Goal: Task Accomplishment & Management: Manage account settings

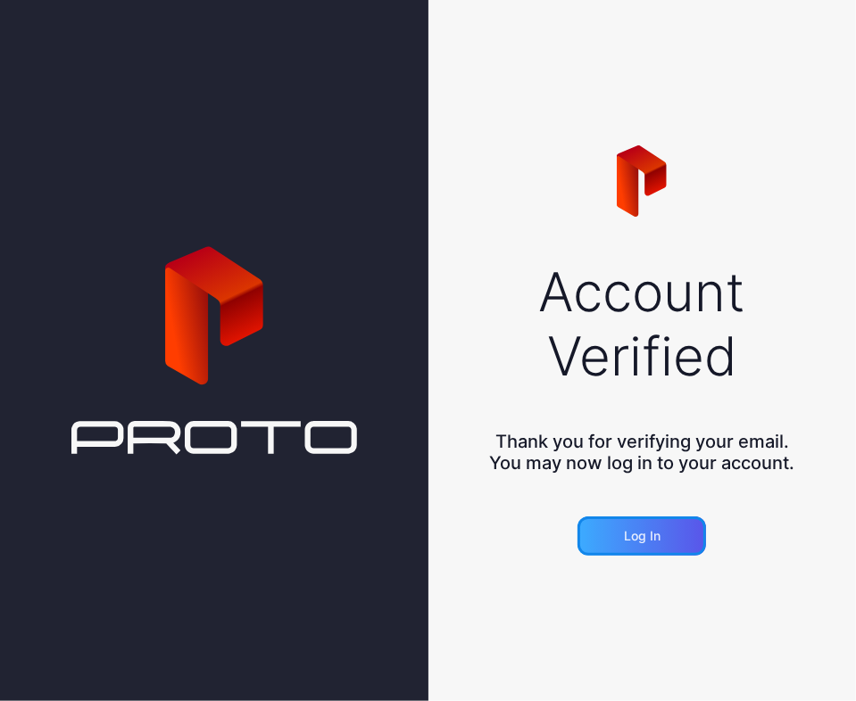
click at [671, 547] on div "Log in" at bounding box center [641, 536] width 128 height 39
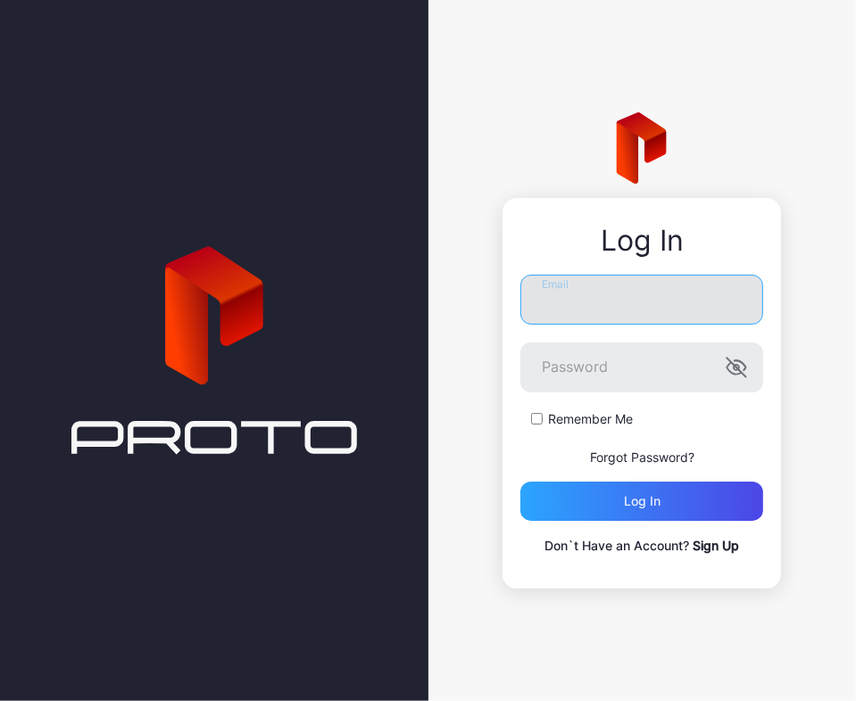
click at [595, 290] on input "Email" at bounding box center [641, 300] width 243 height 50
type input "**********"
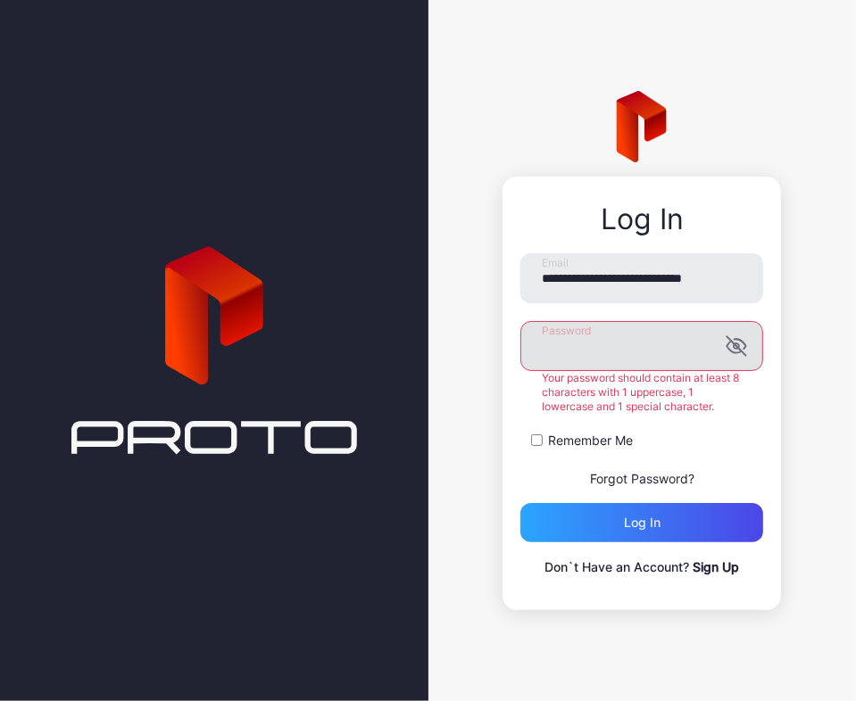
click at [732, 348] on icon "button" at bounding box center [735, 345] width 21 height 21
click at [545, 437] on form "**********" at bounding box center [641, 397] width 243 height 289
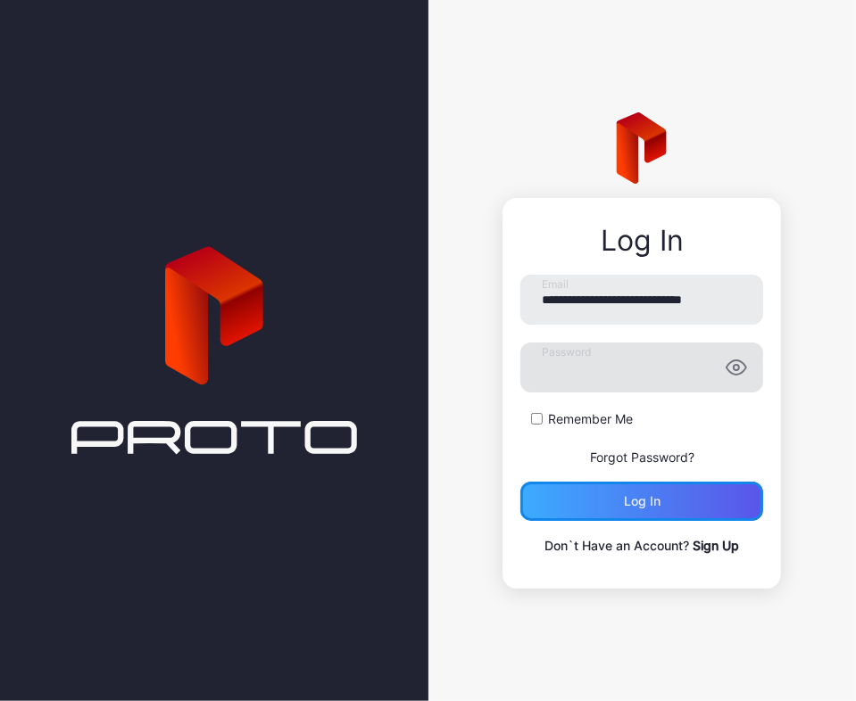
click at [682, 492] on div "Log in" at bounding box center [641, 501] width 243 height 39
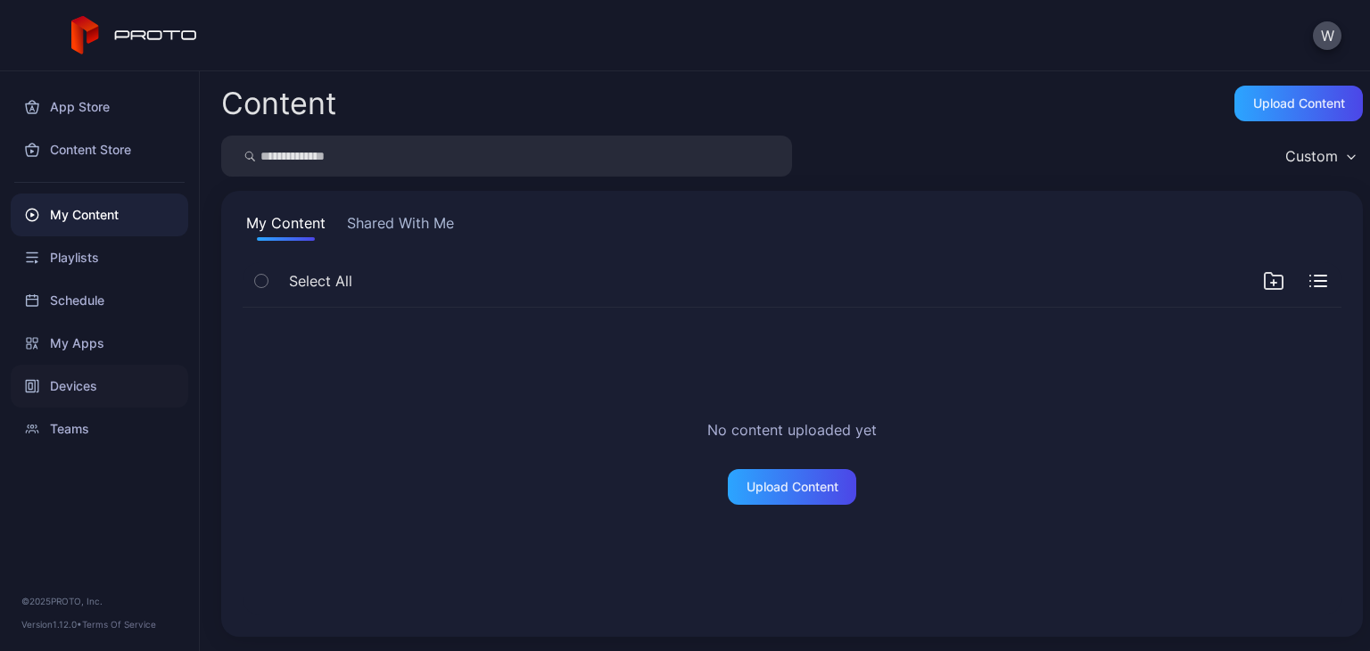
click at [93, 400] on div "Devices" at bounding box center [100, 386] width 178 height 43
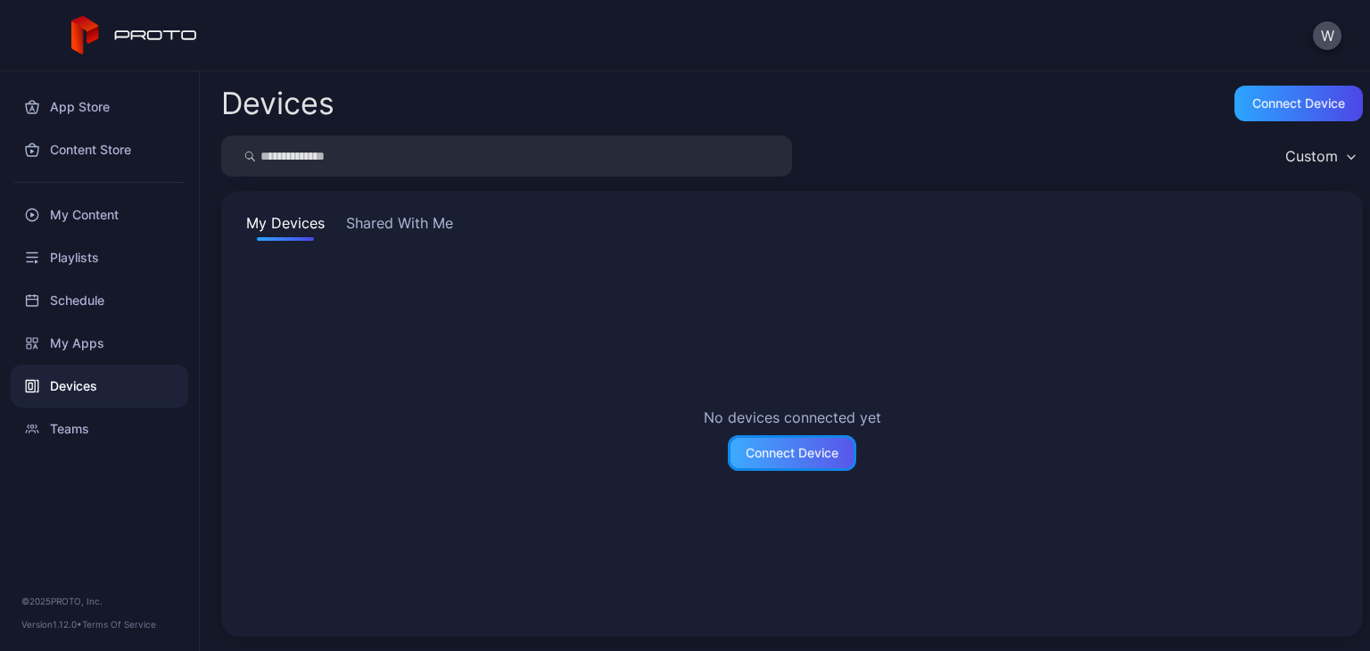
click at [790, 454] on div "Connect Device" at bounding box center [792, 453] width 93 height 14
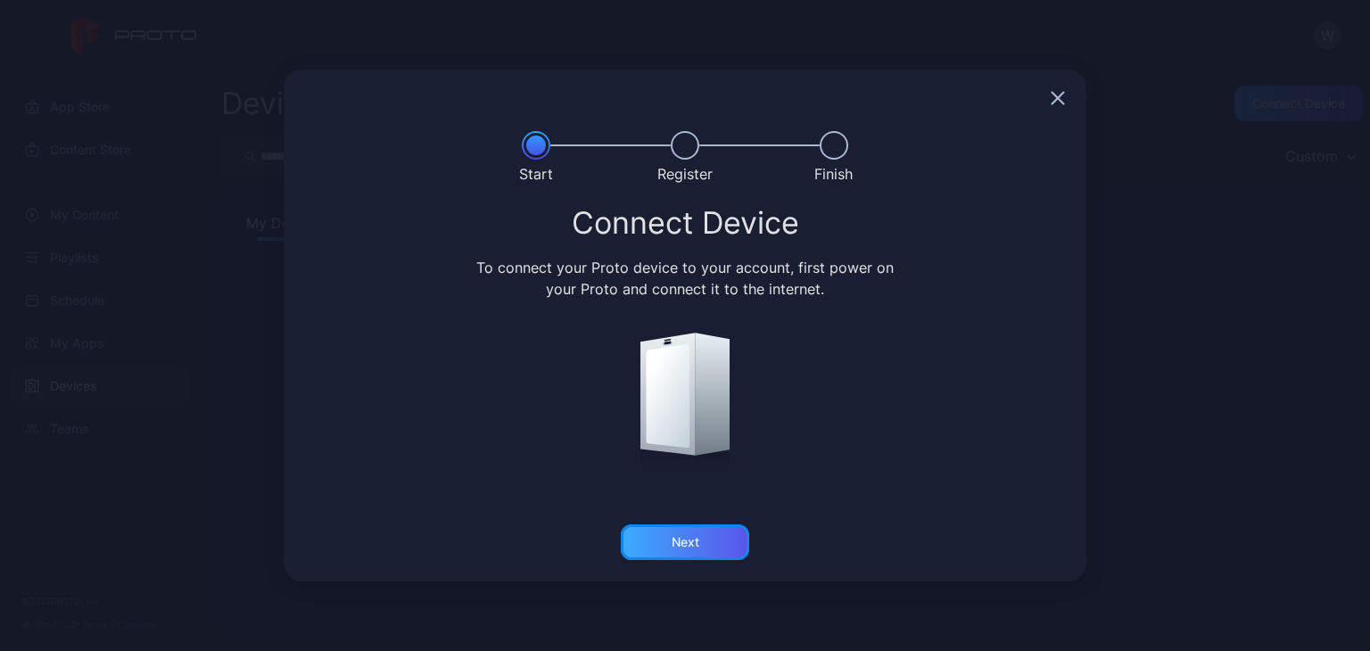
click at [705, 547] on div "Next" at bounding box center [685, 543] width 128 height 36
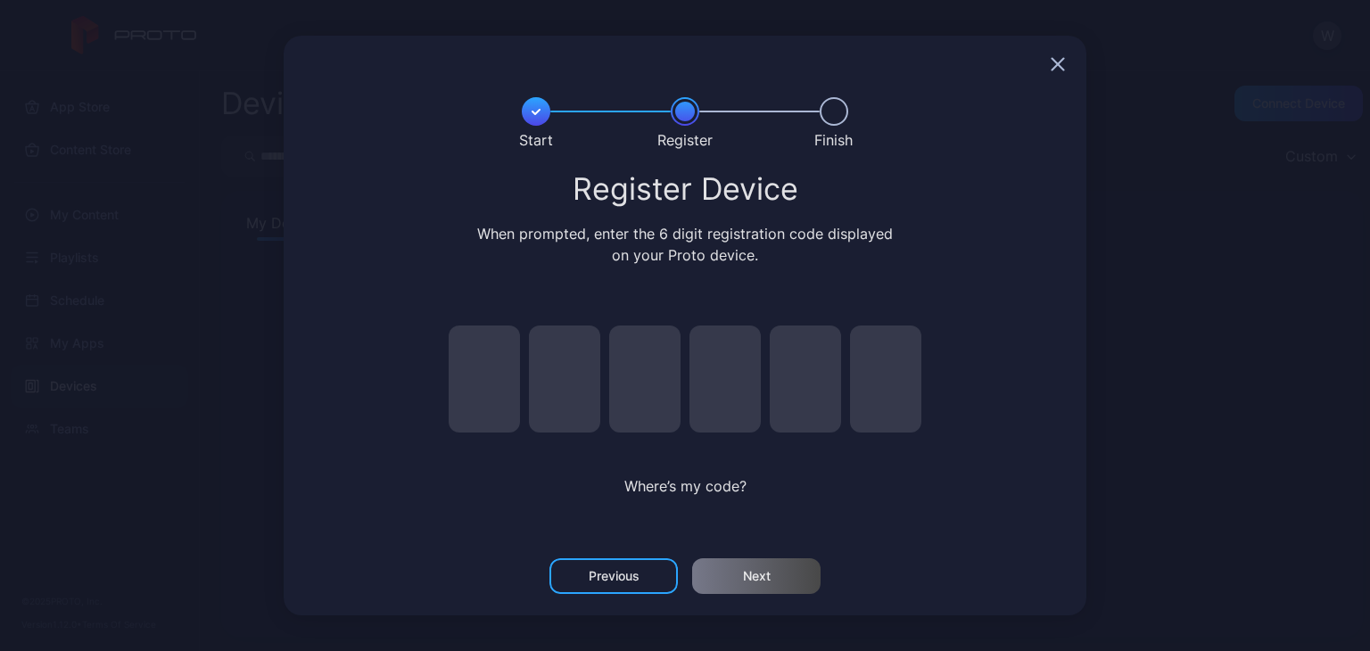
click at [495, 386] on input "pin code 1 of 6" at bounding box center [484, 379] width 71 height 107
type input "*"
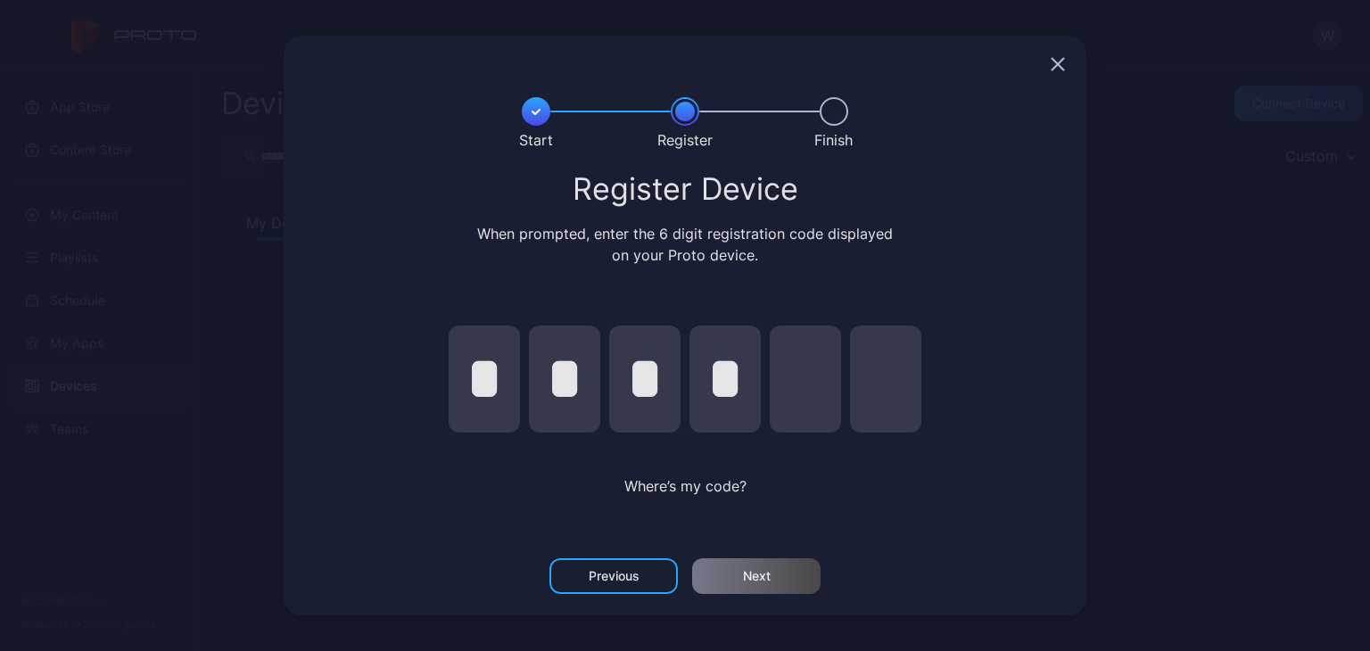
type input "*"
click at [785, 568] on div "Next" at bounding box center [756, 576] width 128 height 36
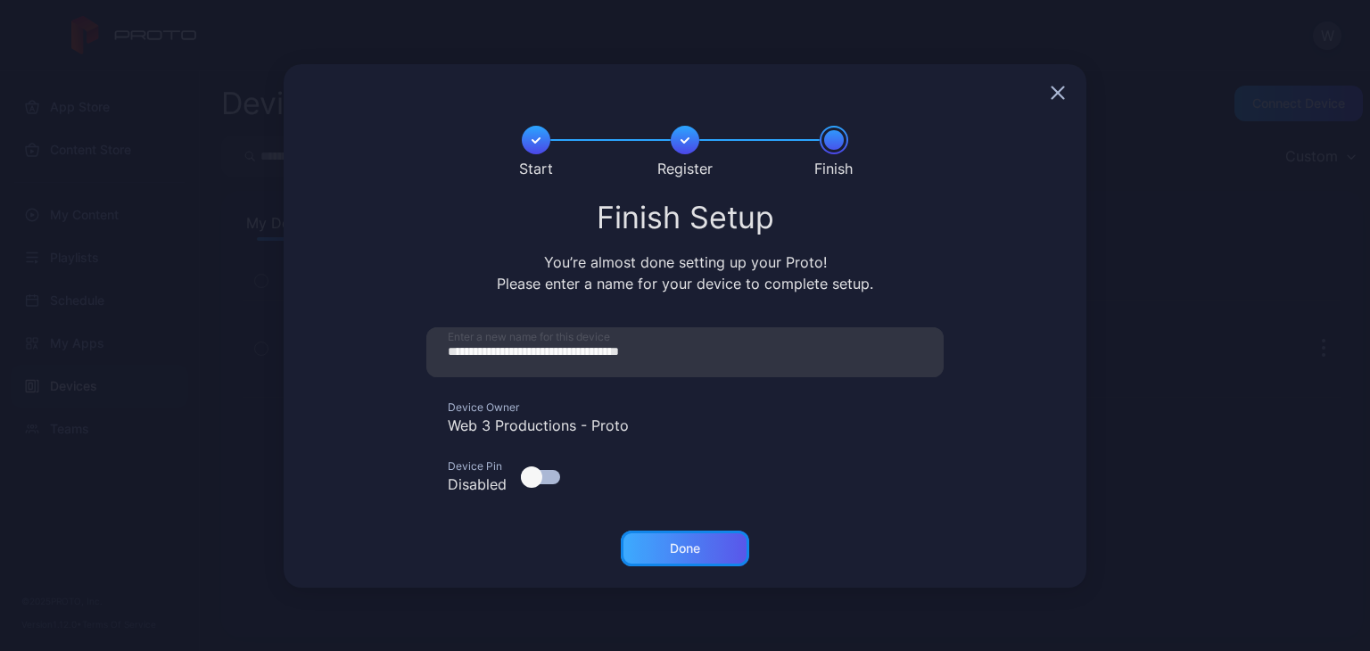
click at [691, 542] on div "Done" at bounding box center [685, 549] width 30 height 14
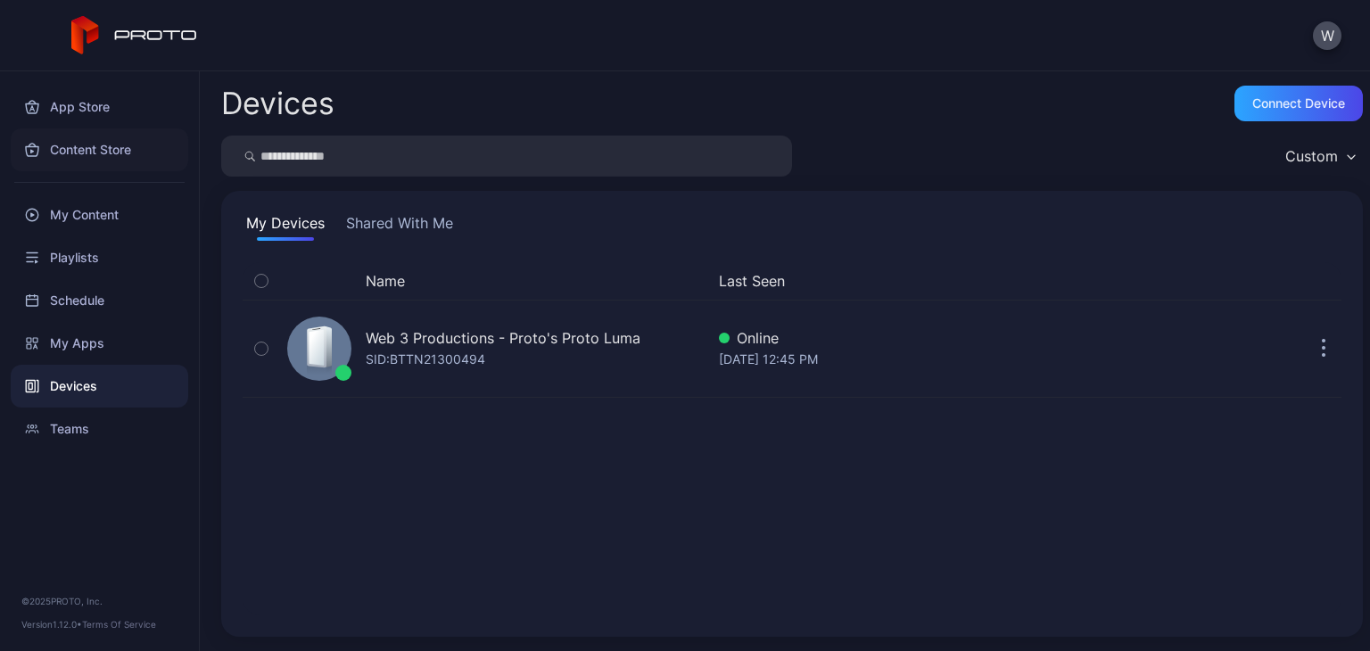
click at [94, 147] on div "Content Store" at bounding box center [100, 149] width 178 height 43
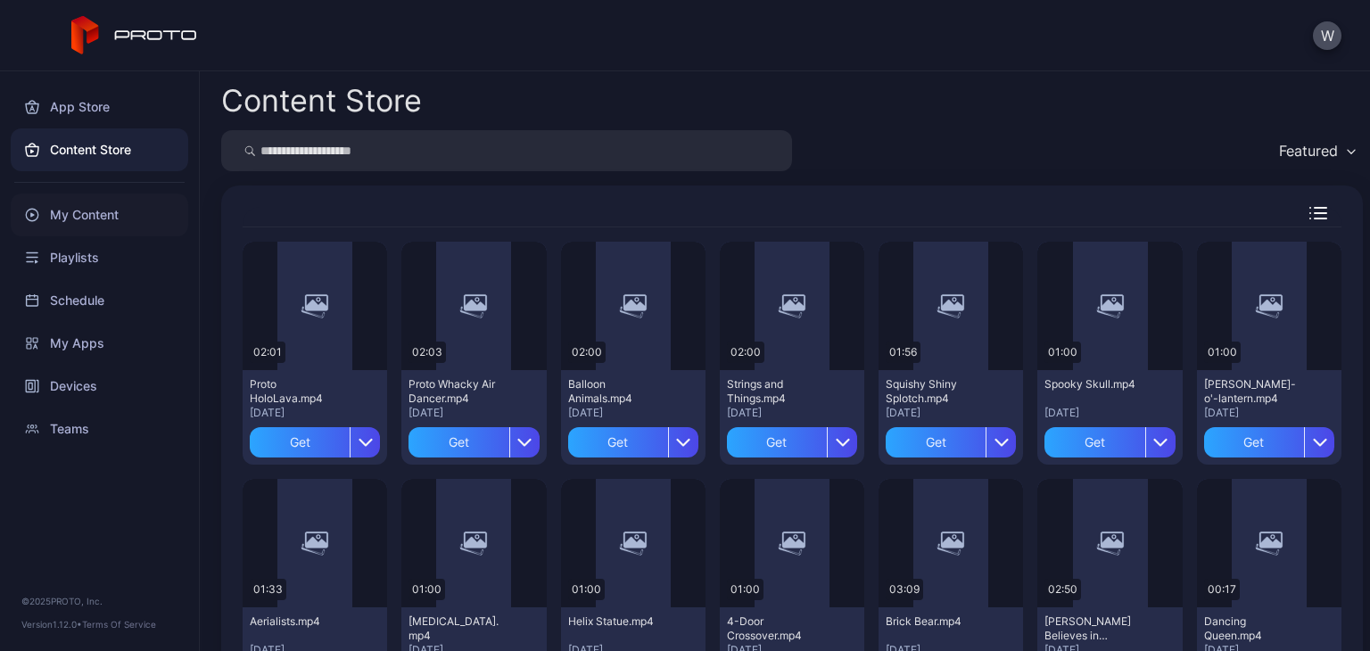
click at [91, 209] on div "My Content" at bounding box center [100, 215] width 178 height 43
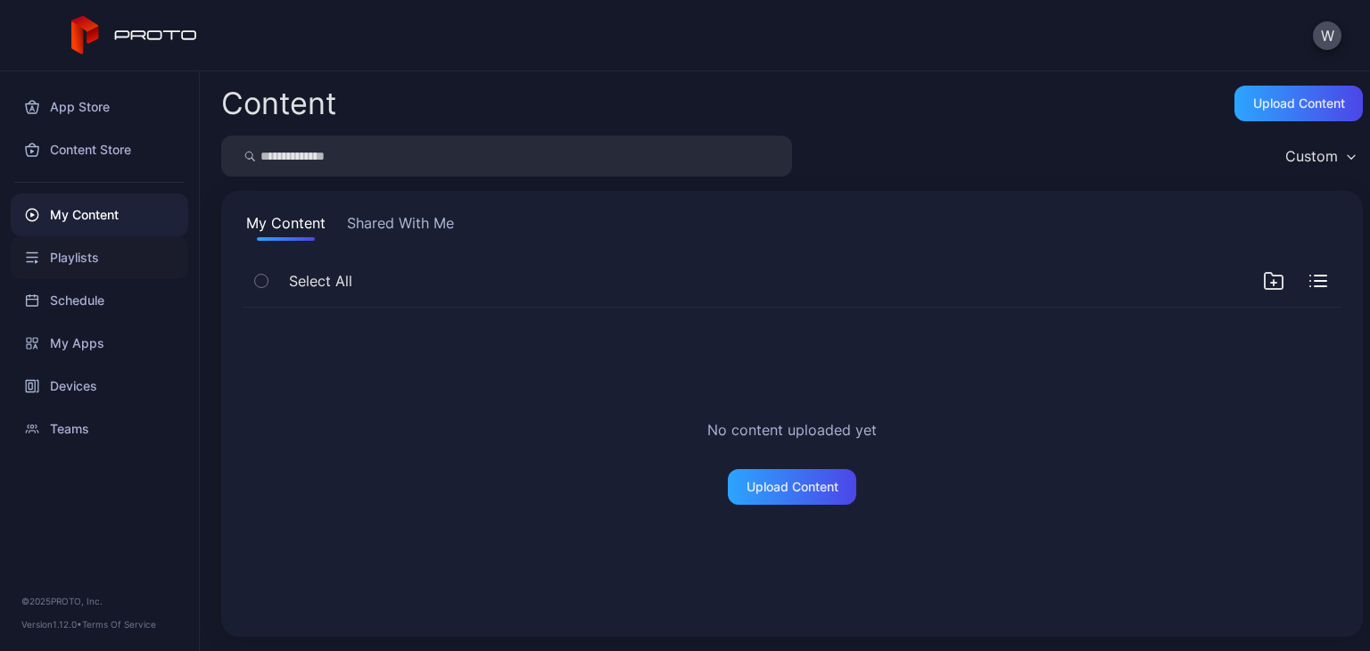
click at [82, 269] on div "Playlists" at bounding box center [100, 257] width 178 height 43
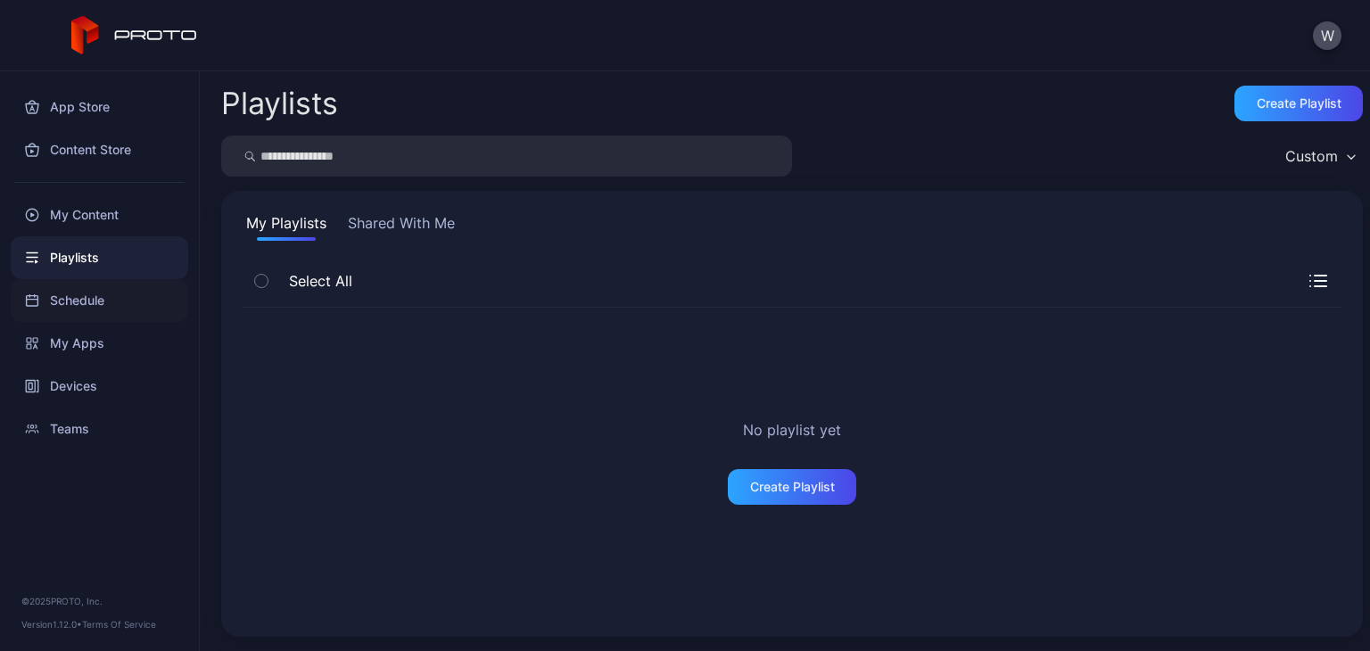
click at [89, 302] on div "Schedule" at bounding box center [100, 300] width 178 height 43
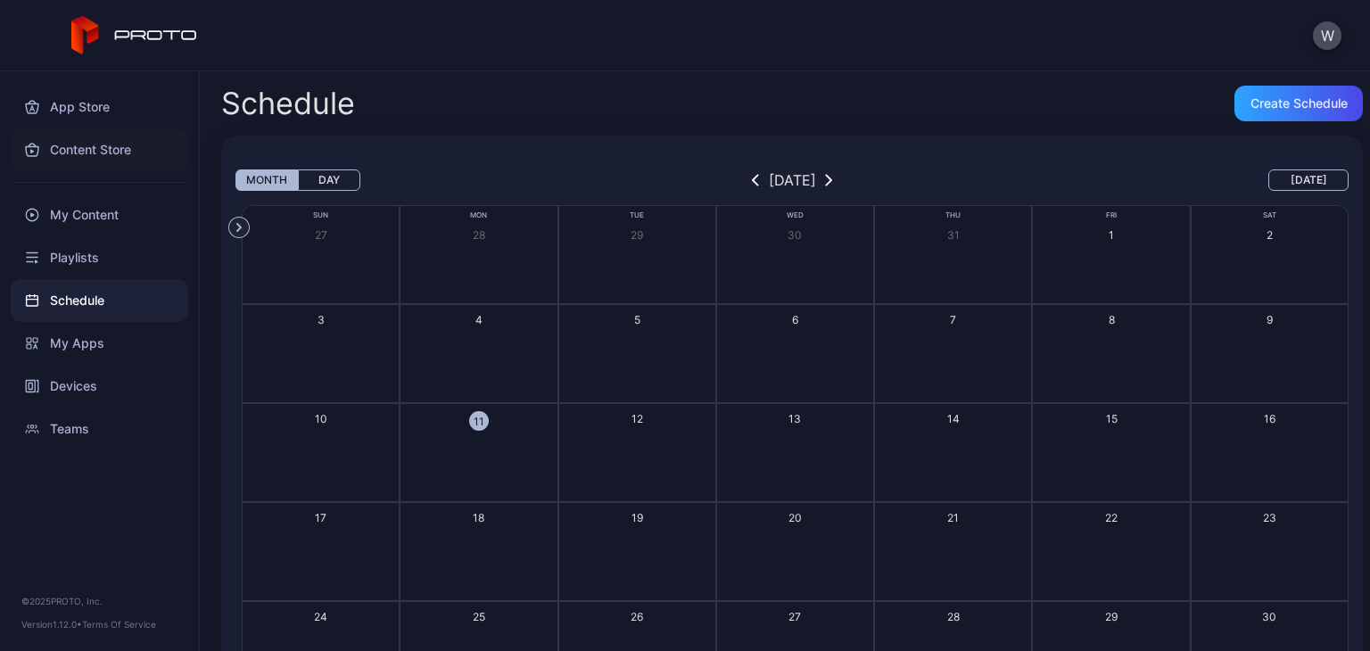
click at [143, 147] on div "Content Store" at bounding box center [100, 149] width 178 height 43
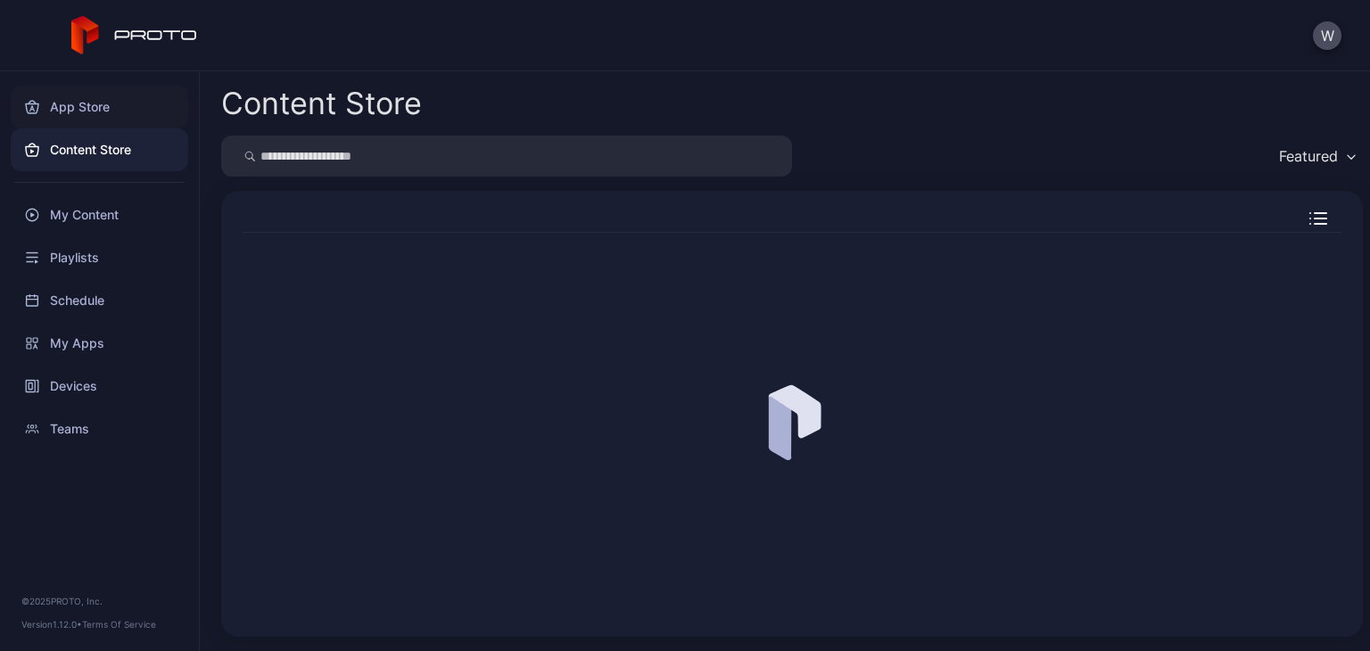
click at [100, 103] on div "App Store" at bounding box center [100, 107] width 178 height 43
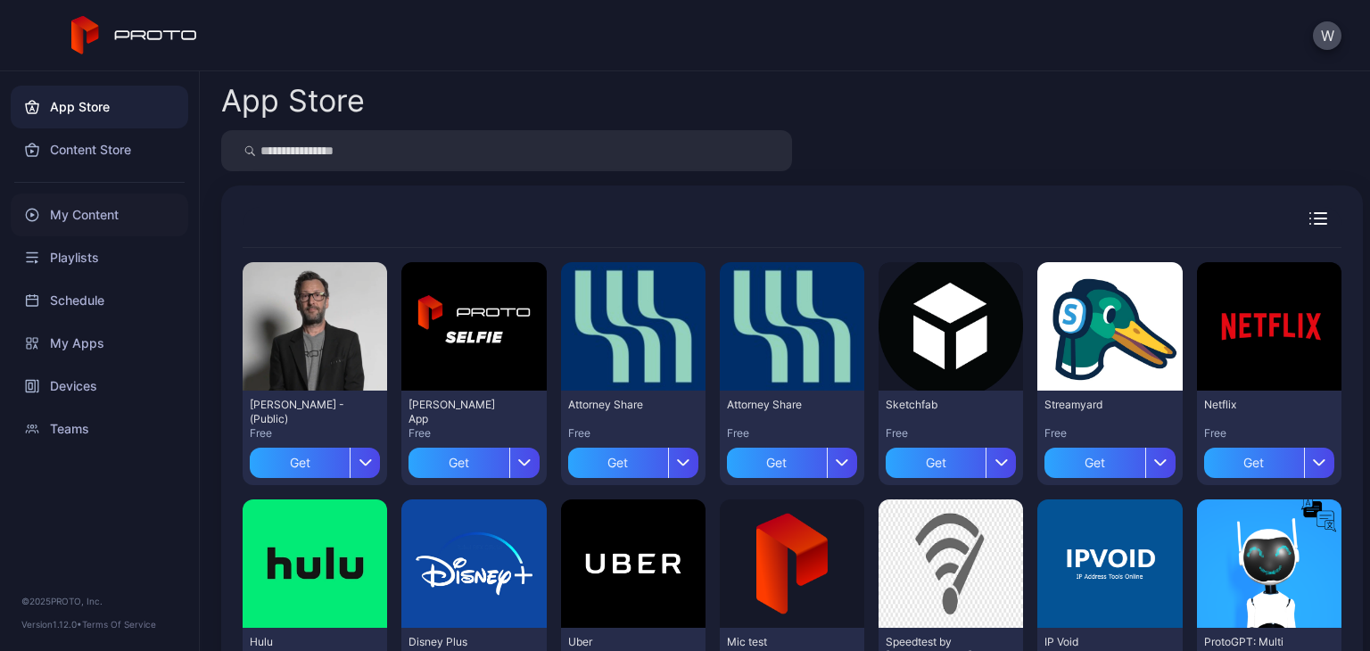
click at [91, 215] on div "My Content" at bounding box center [100, 215] width 178 height 43
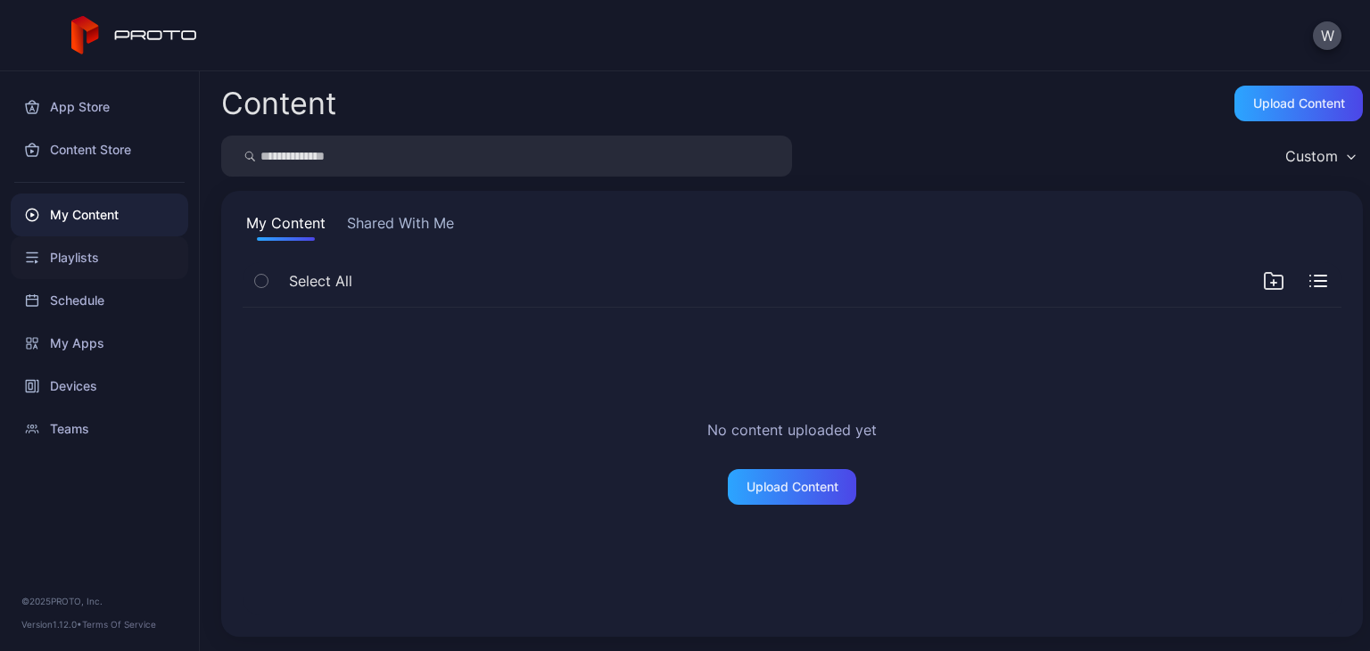
click at [103, 259] on div "Playlists" at bounding box center [100, 257] width 178 height 43
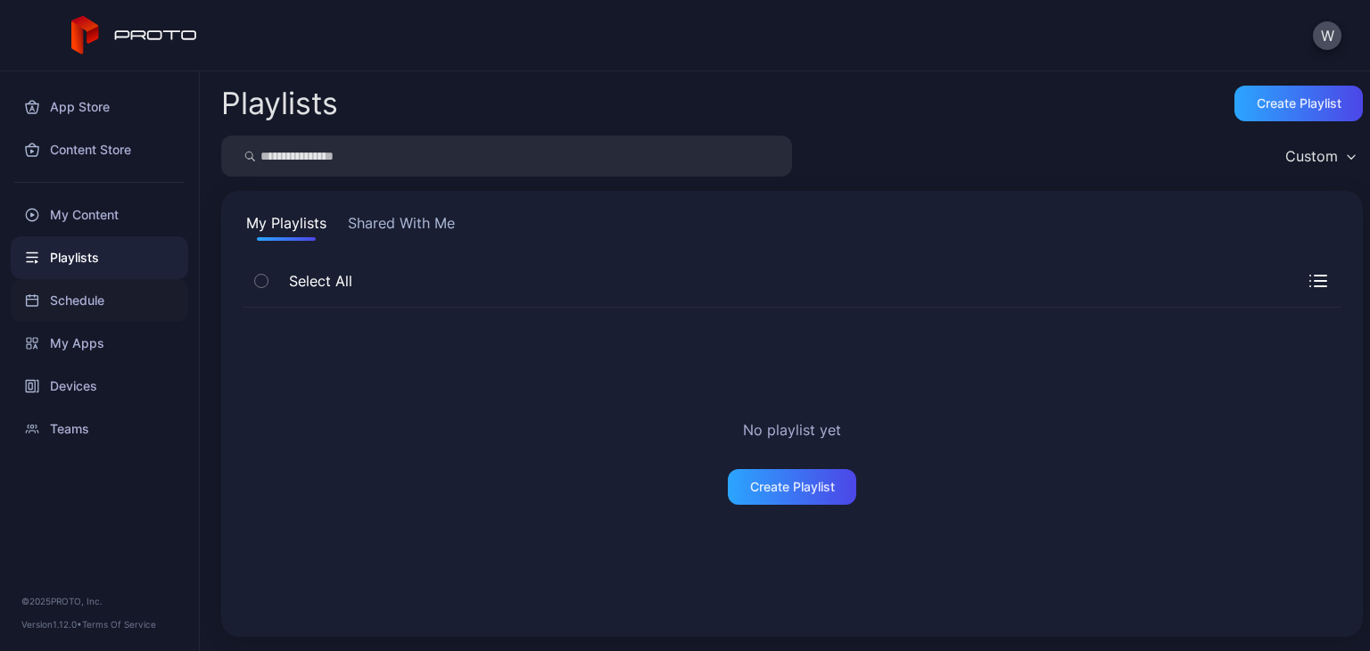
click at [124, 310] on div "Schedule" at bounding box center [100, 300] width 178 height 43
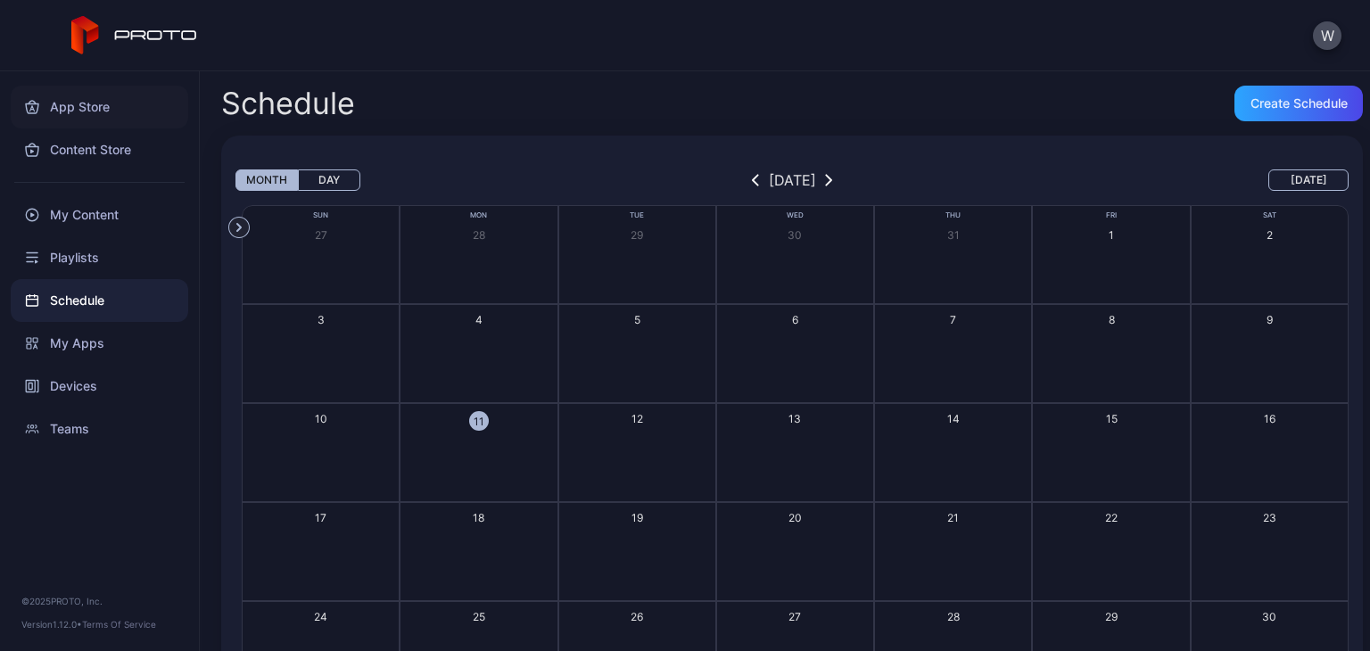
click at [111, 112] on div "App Store" at bounding box center [100, 107] width 178 height 43
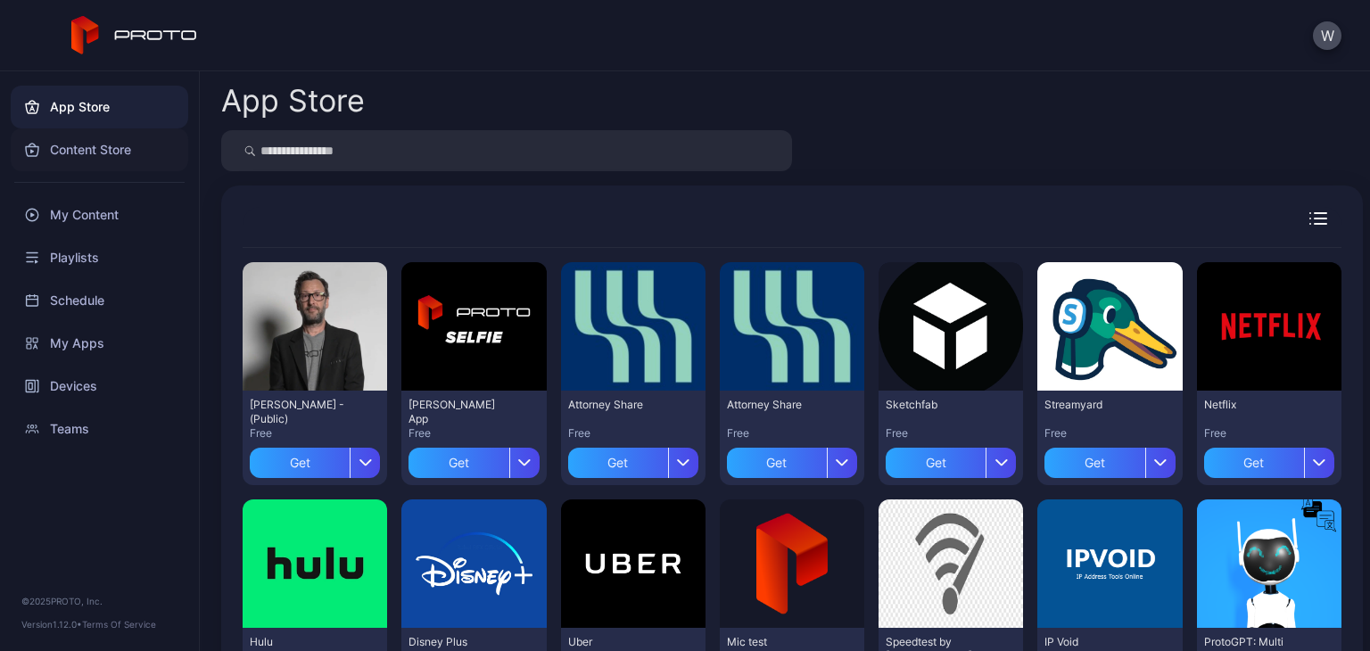
click at [120, 157] on div "Content Store" at bounding box center [100, 149] width 178 height 43
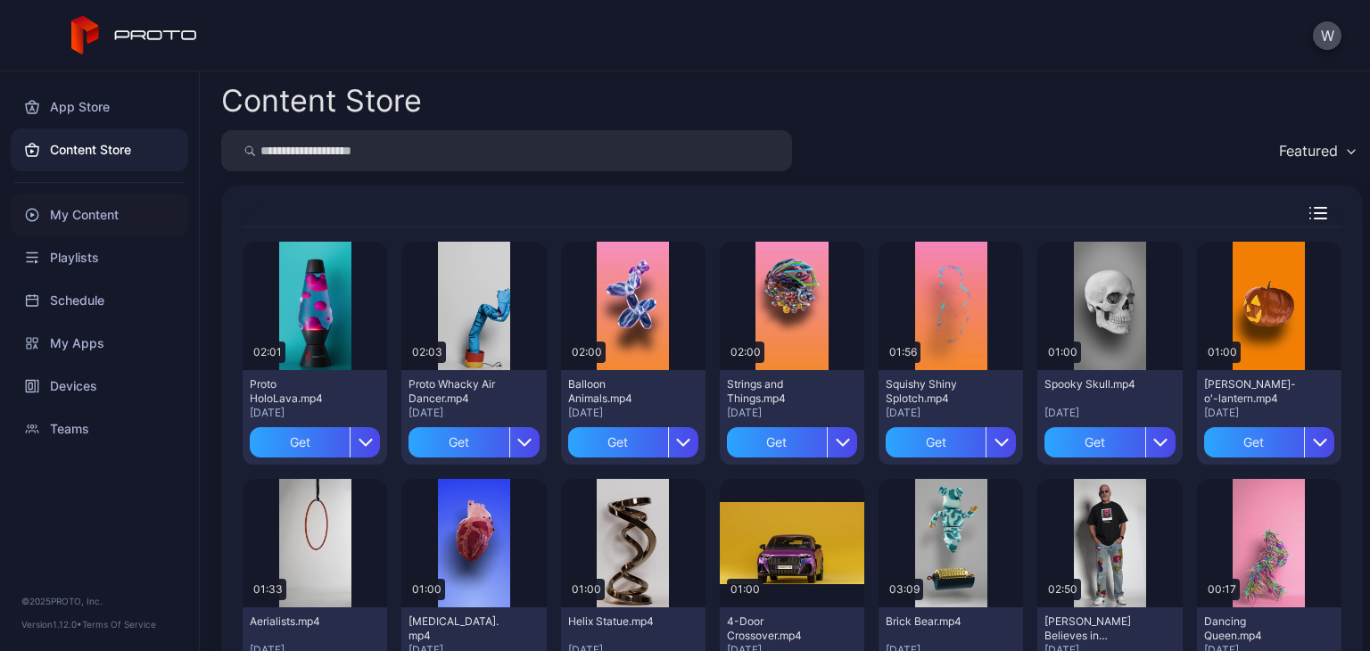
click at [125, 211] on div "My Content" at bounding box center [100, 215] width 178 height 43
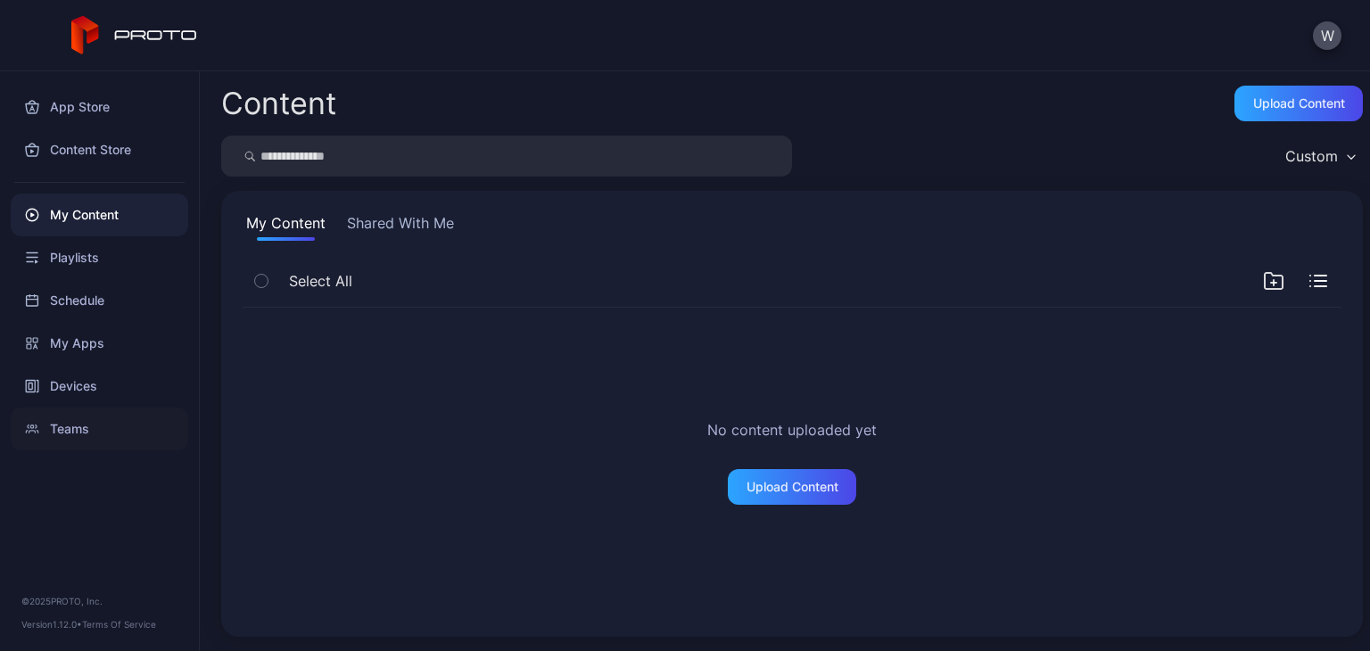
click at [101, 417] on div "Teams" at bounding box center [100, 429] width 178 height 43
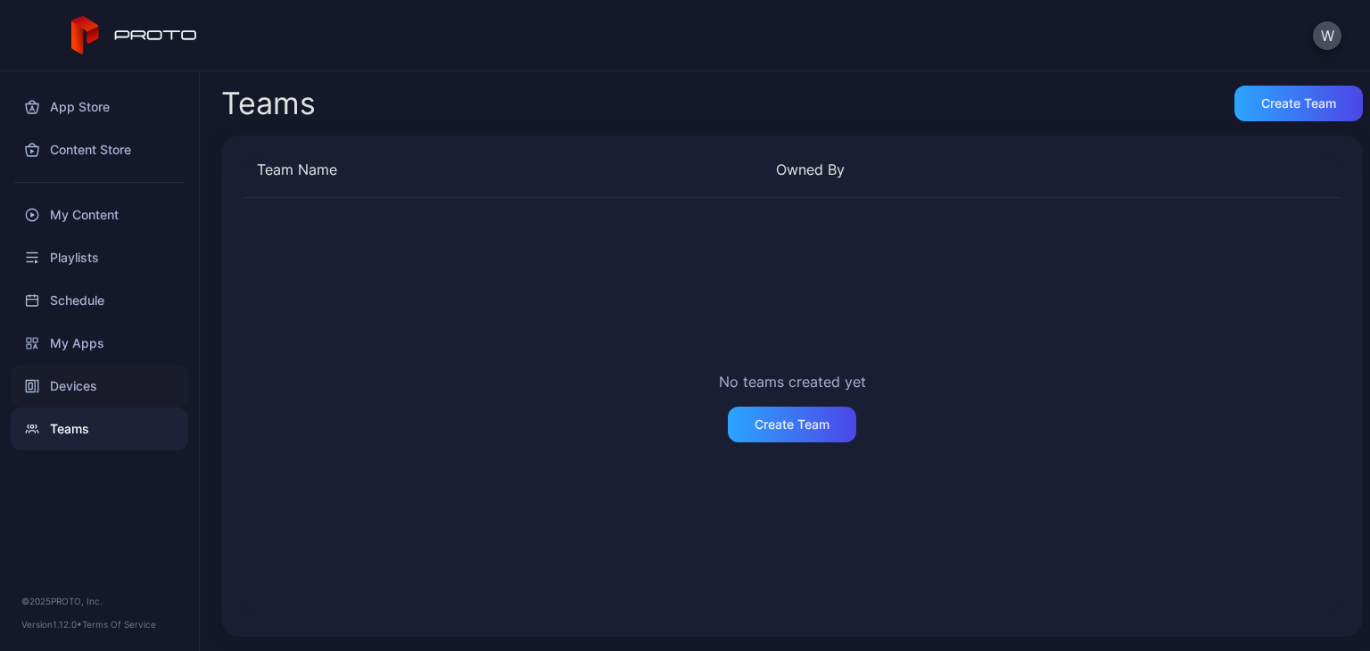
click at [101, 404] on div "Devices" at bounding box center [100, 386] width 178 height 43
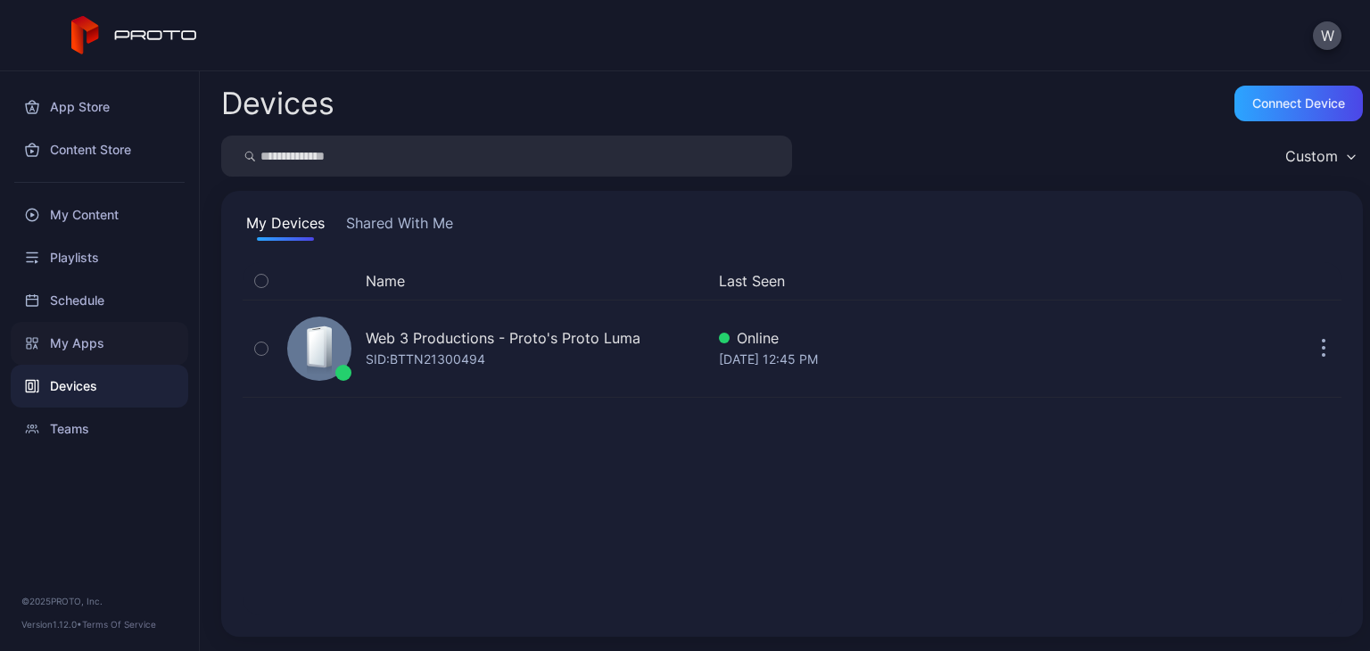
click at [101, 341] on div "My Apps" at bounding box center [100, 343] width 178 height 43
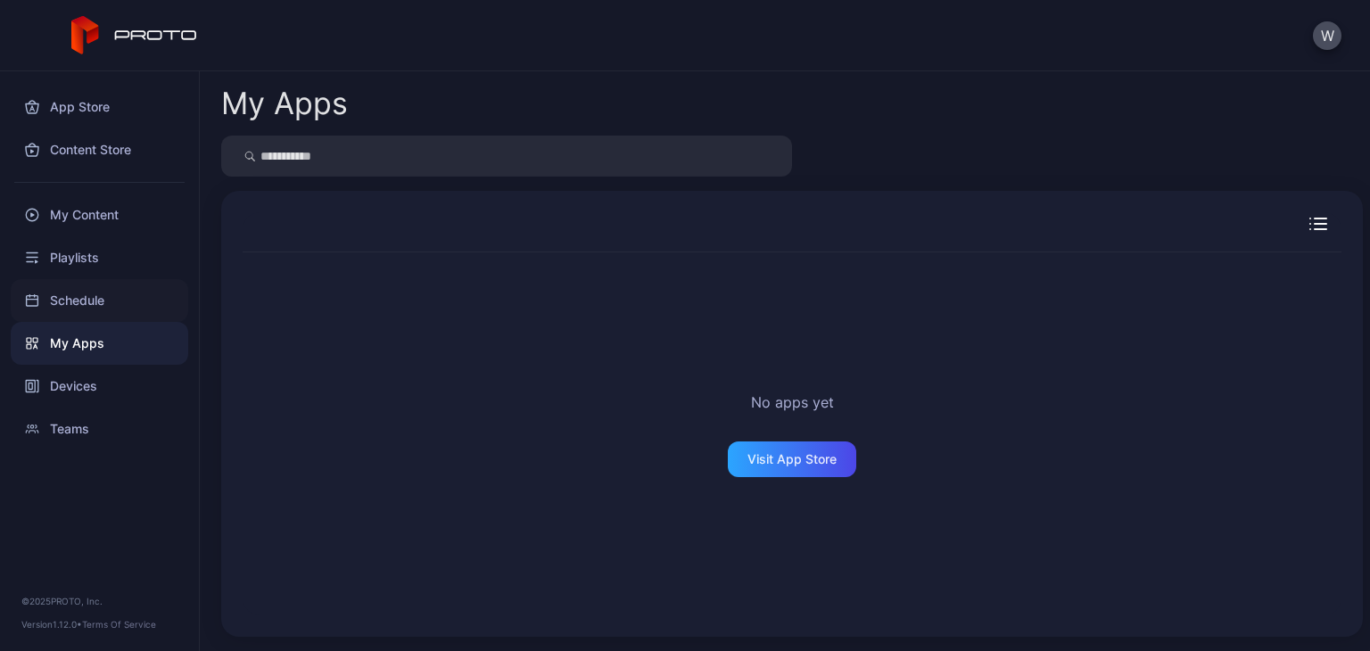
click at [103, 294] on div "Schedule" at bounding box center [100, 300] width 178 height 43
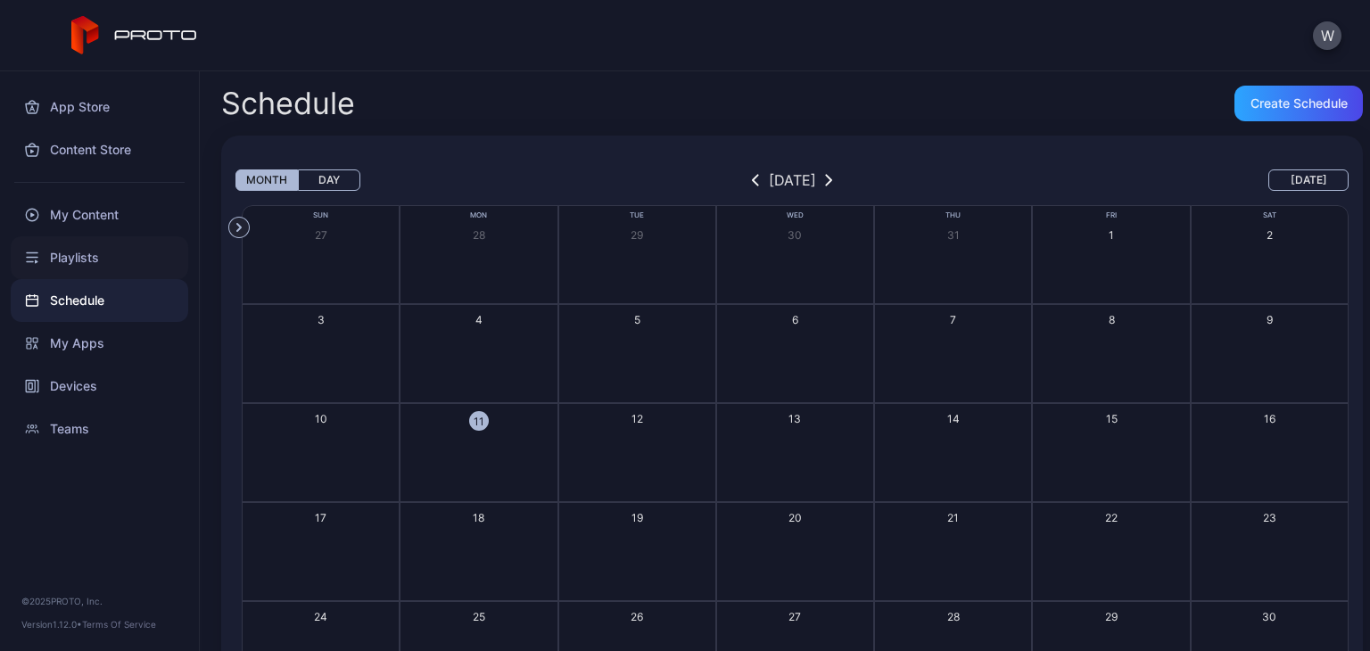
click at [107, 243] on div "Playlists" at bounding box center [100, 257] width 178 height 43
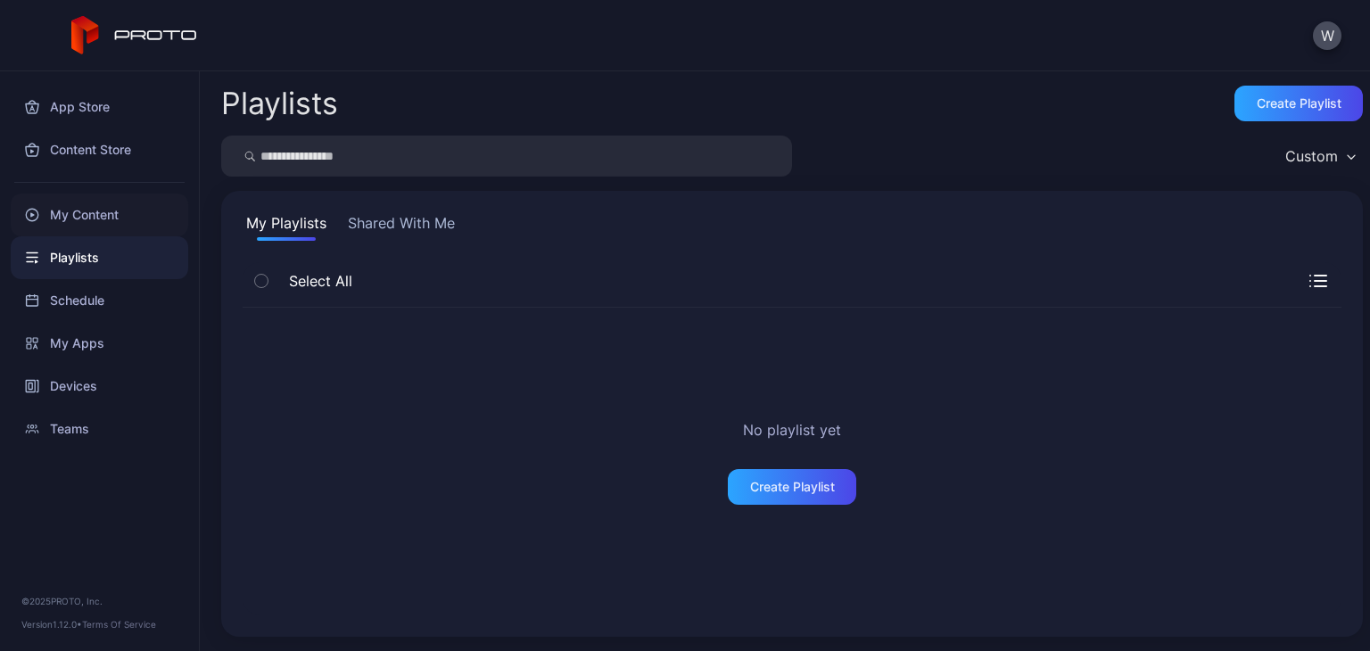
click at [122, 222] on div "My Content" at bounding box center [100, 215] width 178 height 43
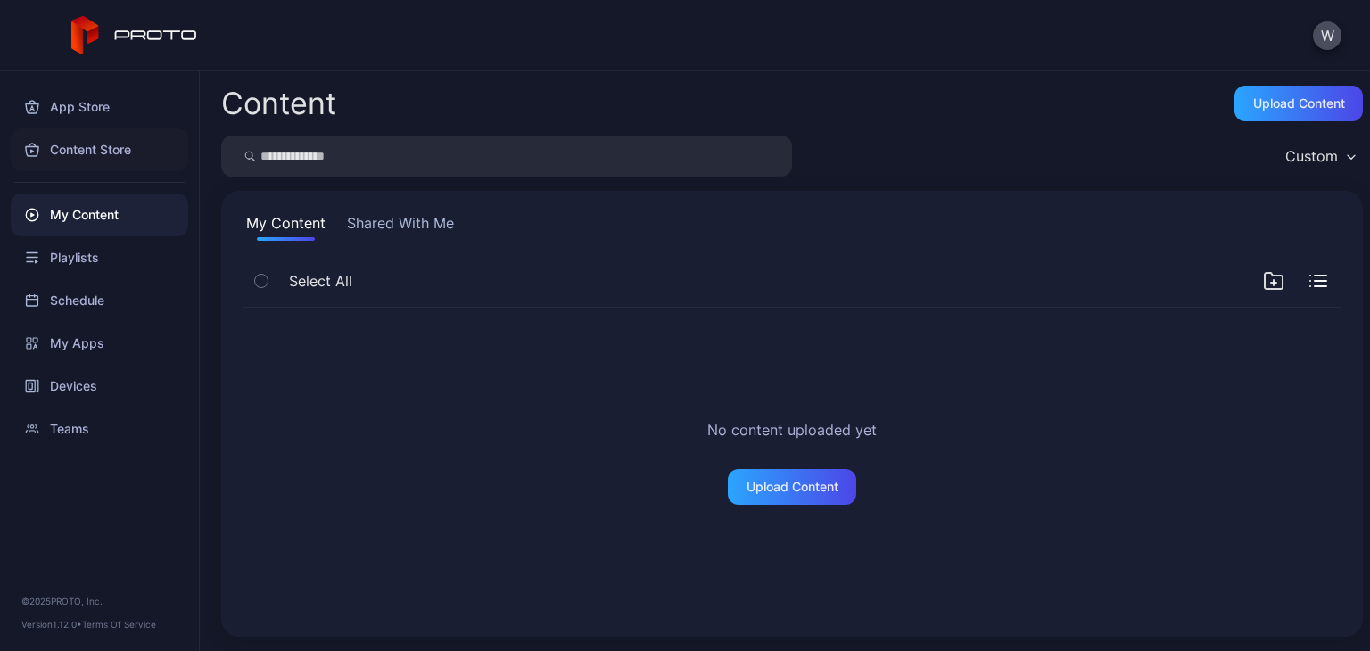
click at [118, 144] on div "Content Store" at bounding box center [100, 149] width 178 height 43
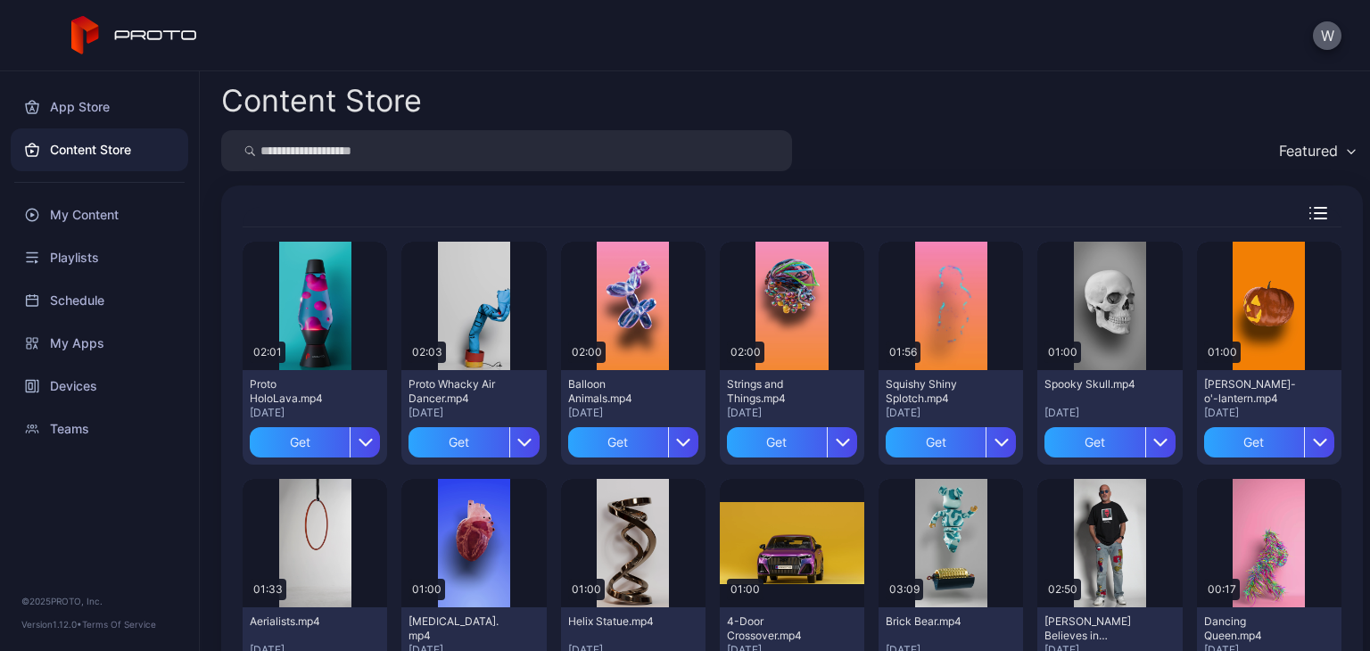
click at [855, 29] on button "W" at bounding box center [1327, 35] width 29 height 29
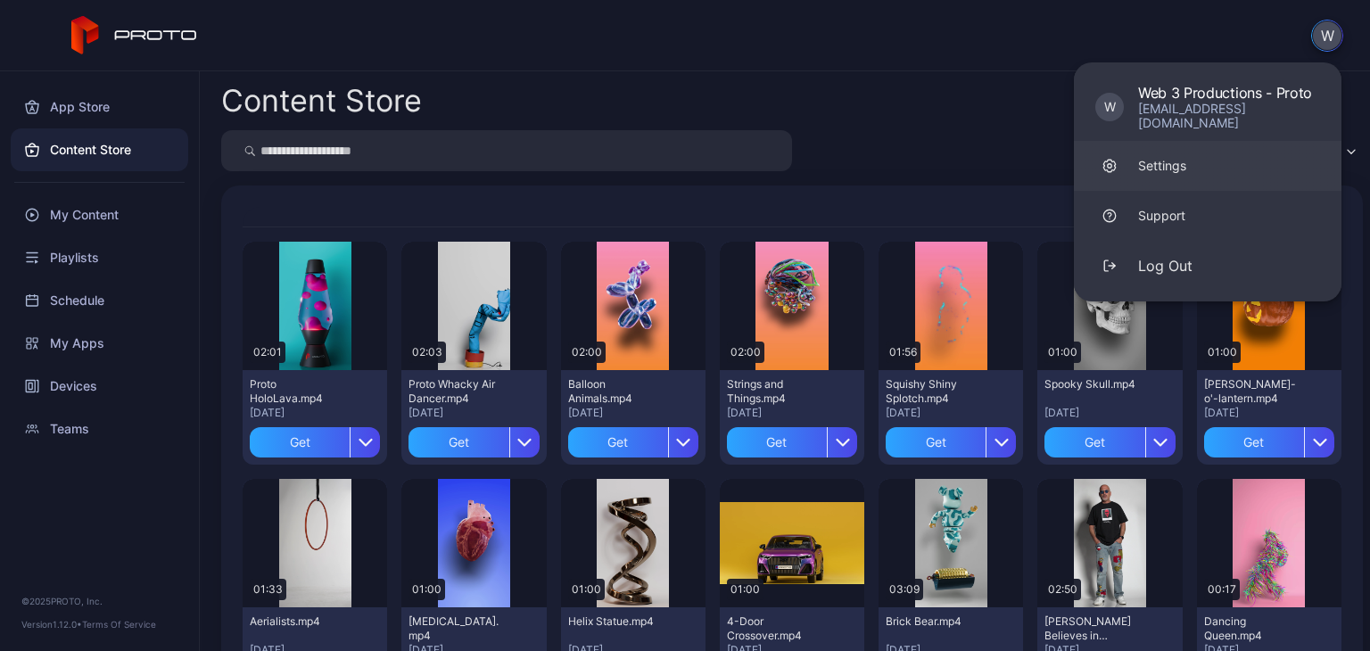
click at [855, 153] on link "Settings" at bounding box center [1208, 166] width 268 height 50
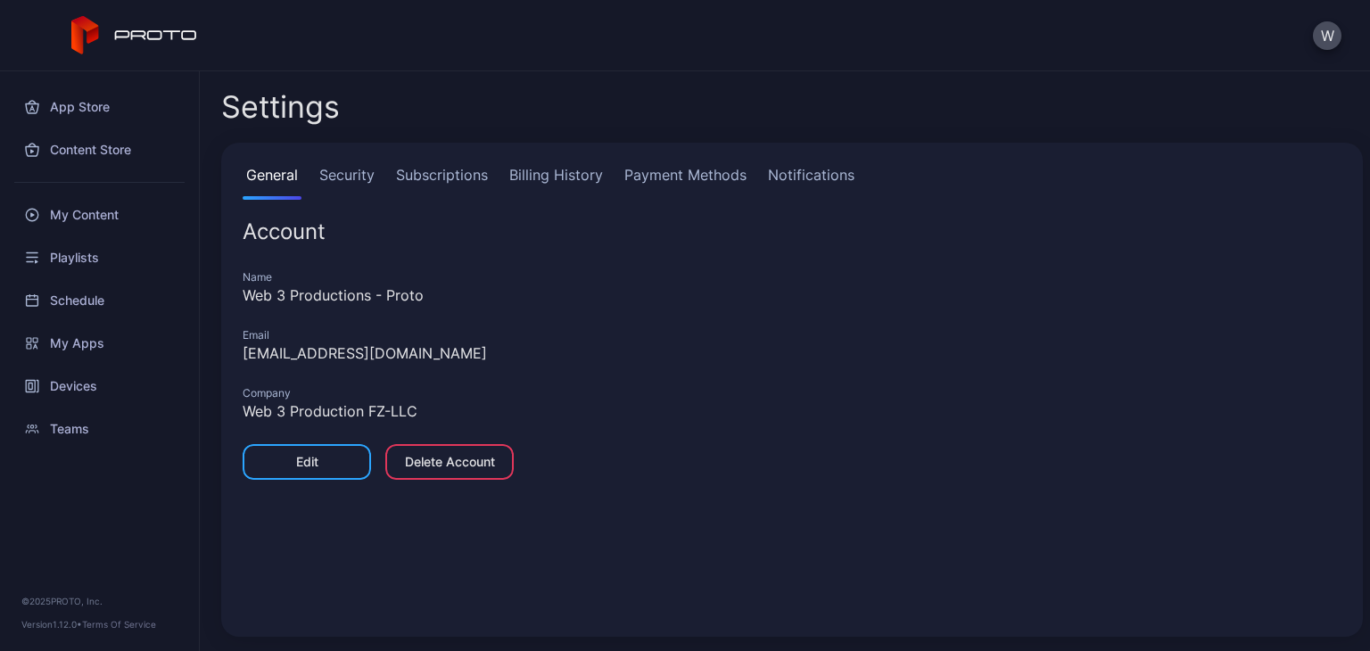
click at [551, 176] on link "Billing History" at bounding box center [556, 182] width 101 height 36
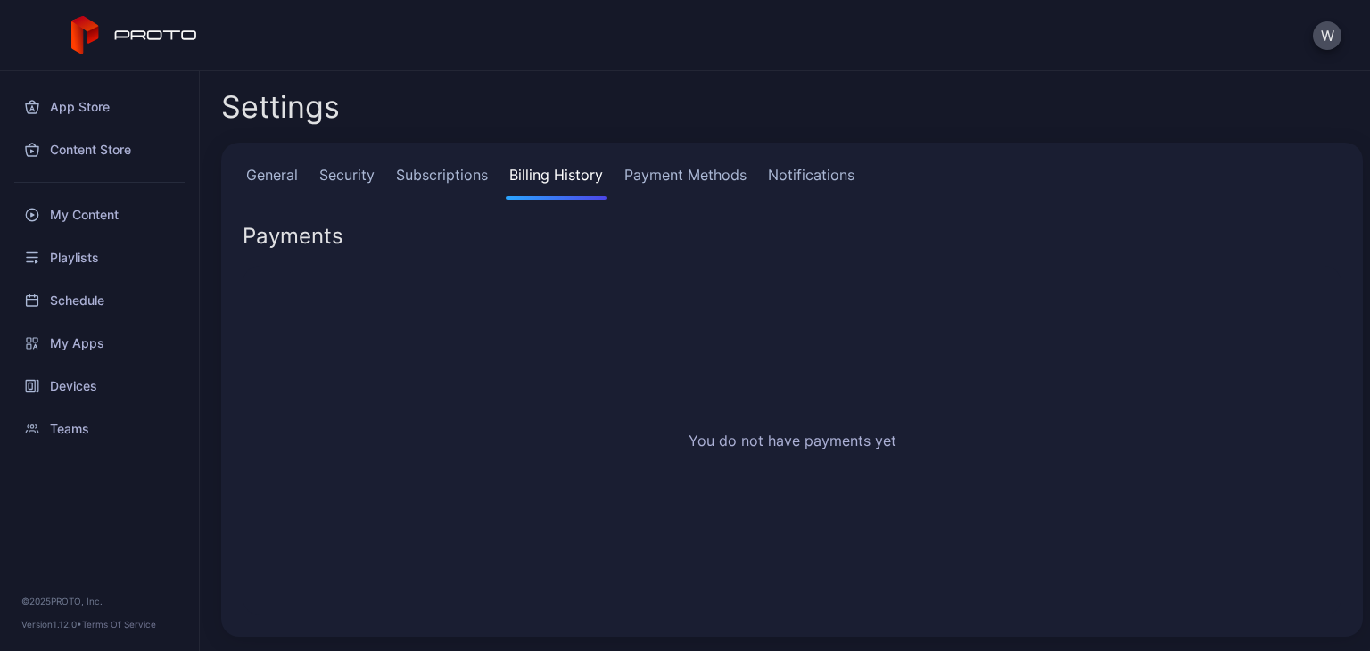
click at [421, 171] on link "Subscriptions" at bounding box center [442, 182] width 99 height 36
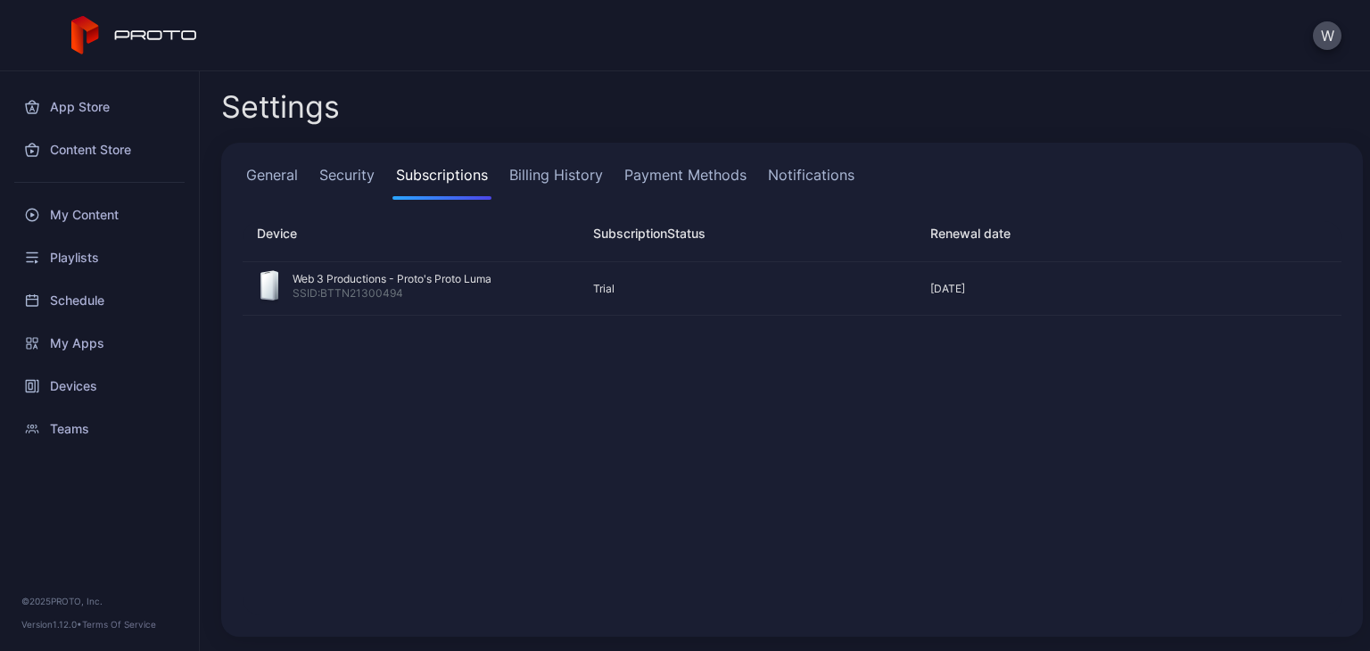
click at [686, 179] on link "Payment Methods" at bounding box center [685, 182] width 129 height 36
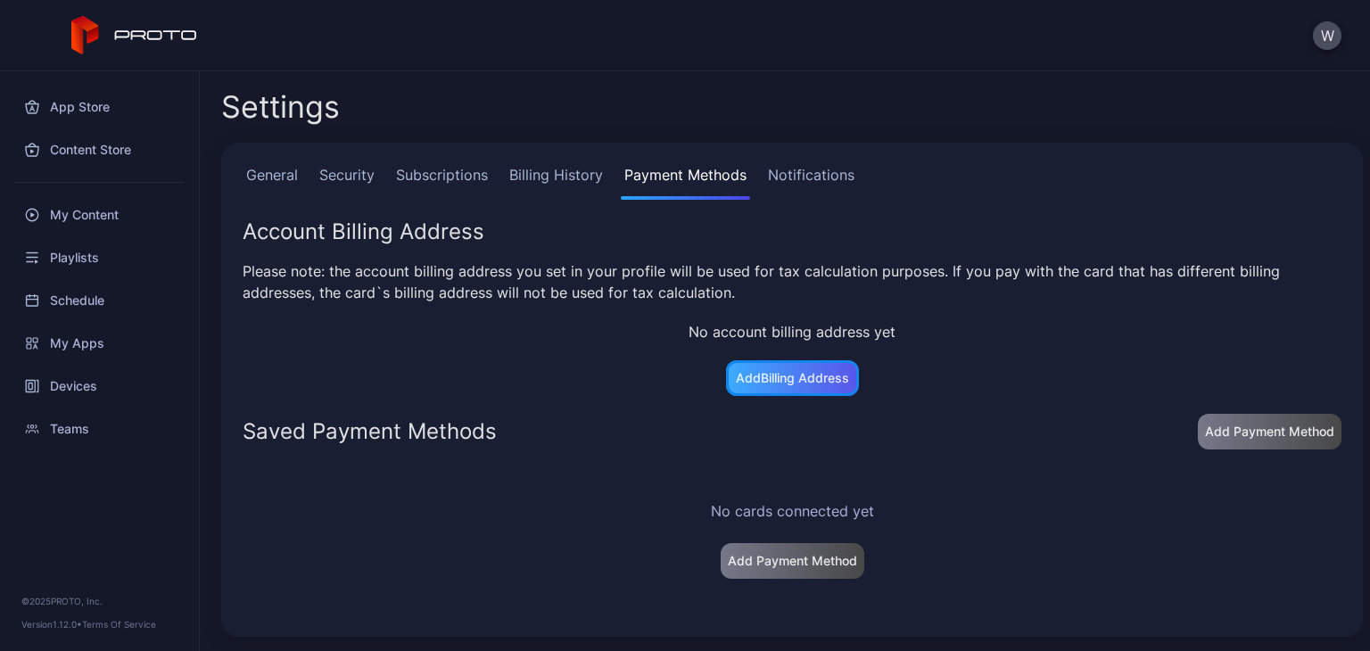
click at [796, 390] on div "Add Billing Address" at bounding box center [792, 378] width 133 height 36
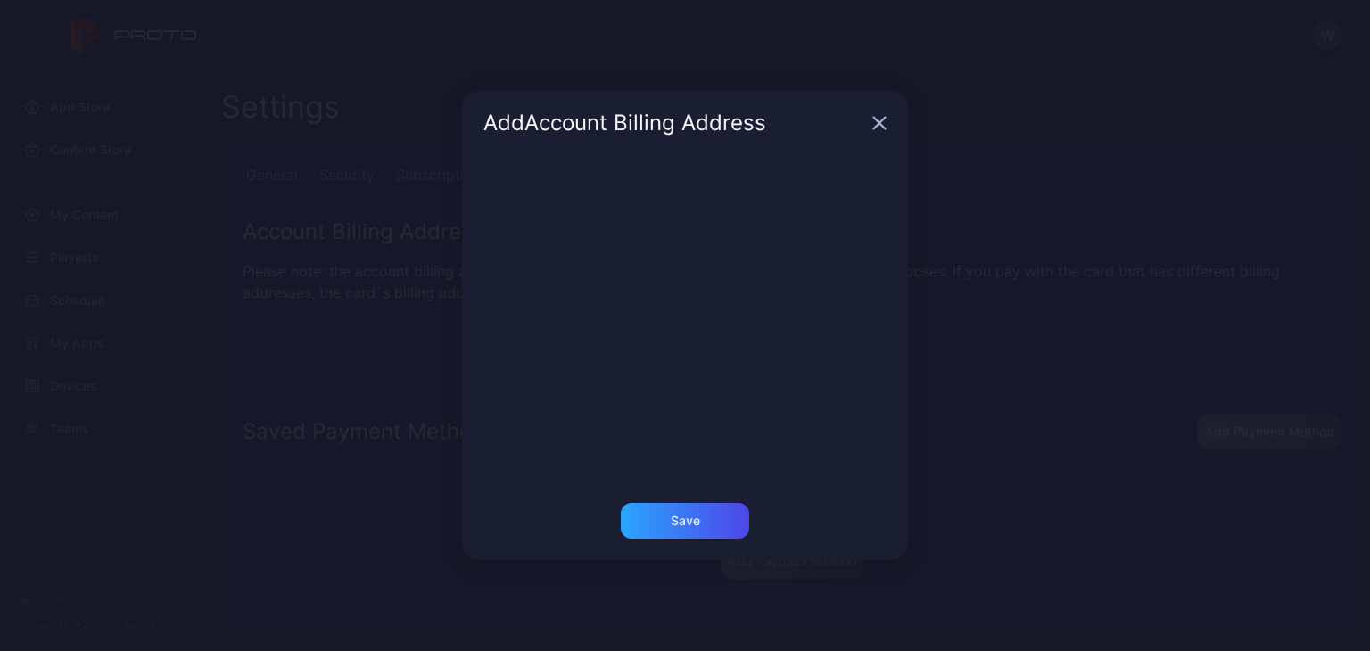
click at [855, 120] on div "Add Account Billing Address" at bounding box center [685, 123] width 446 height 64
click at [855, 123] on icon "button" at bounding box center [880, 124] width 12 height 12
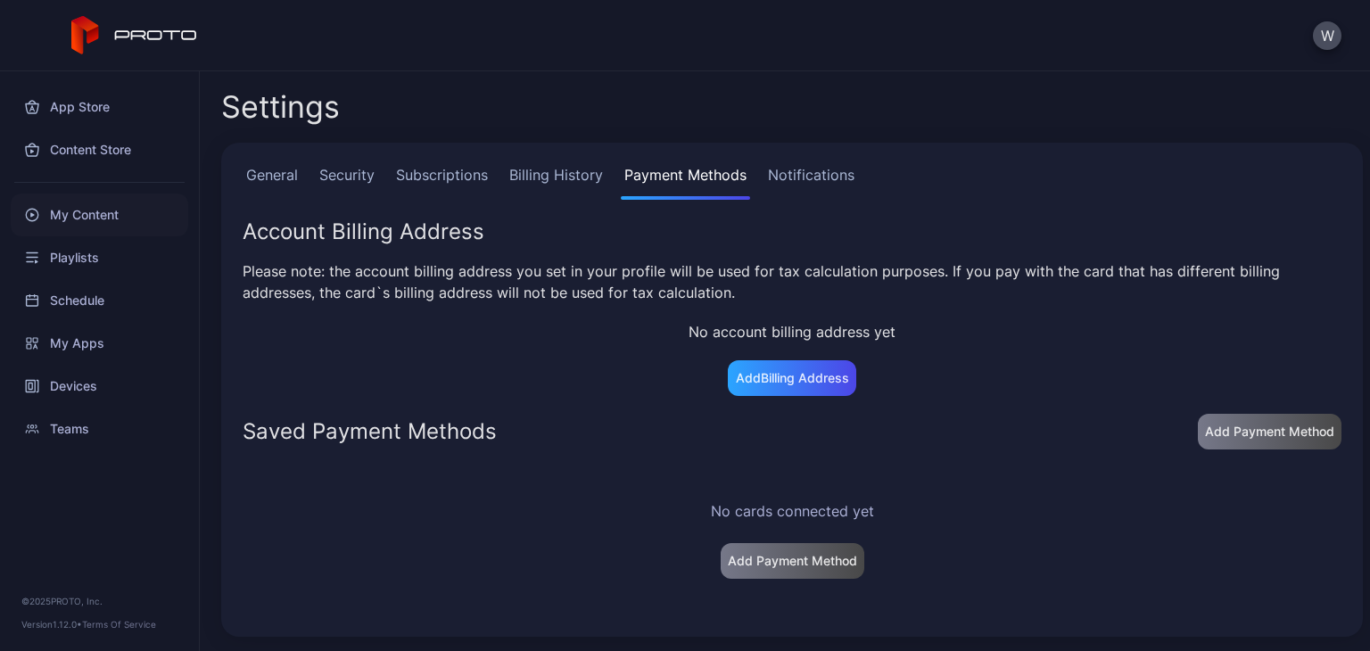
click at [89, 211] on div "My Content" at bounding box center [100, 215] width 178 height 43
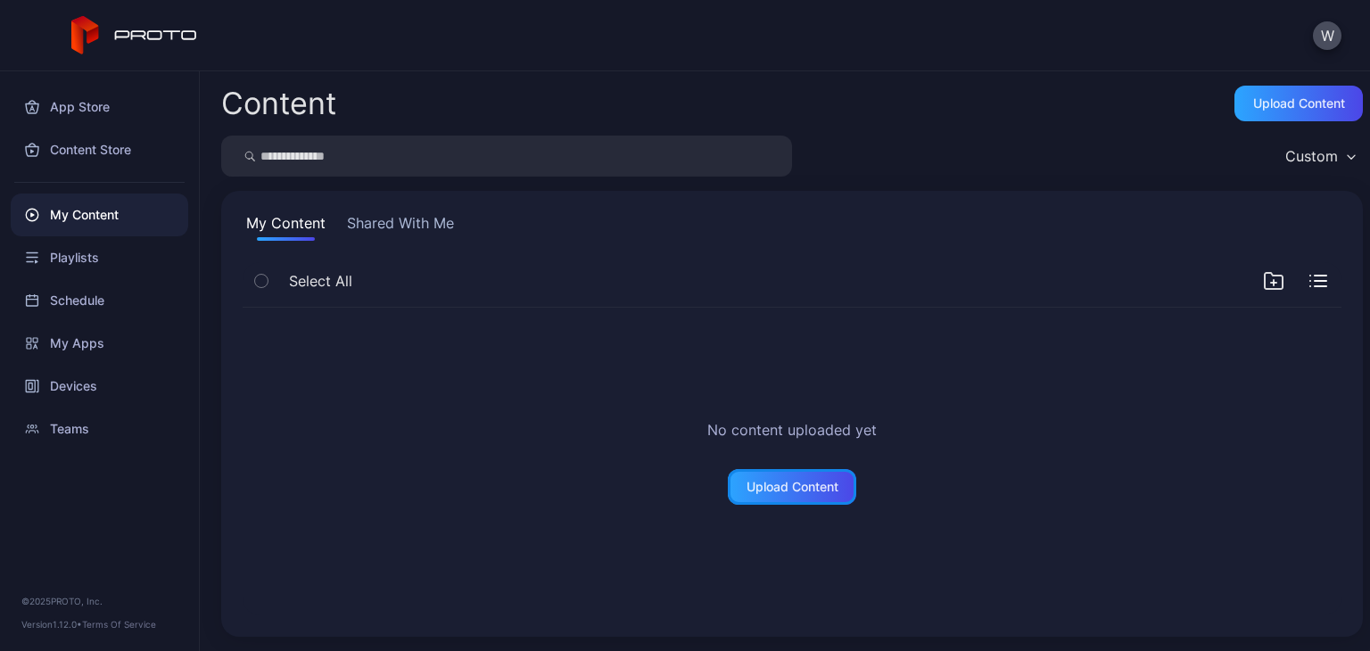
click at [761, 504] on div "Upload Content" at bounding box center [792, 487] width 128 height 36
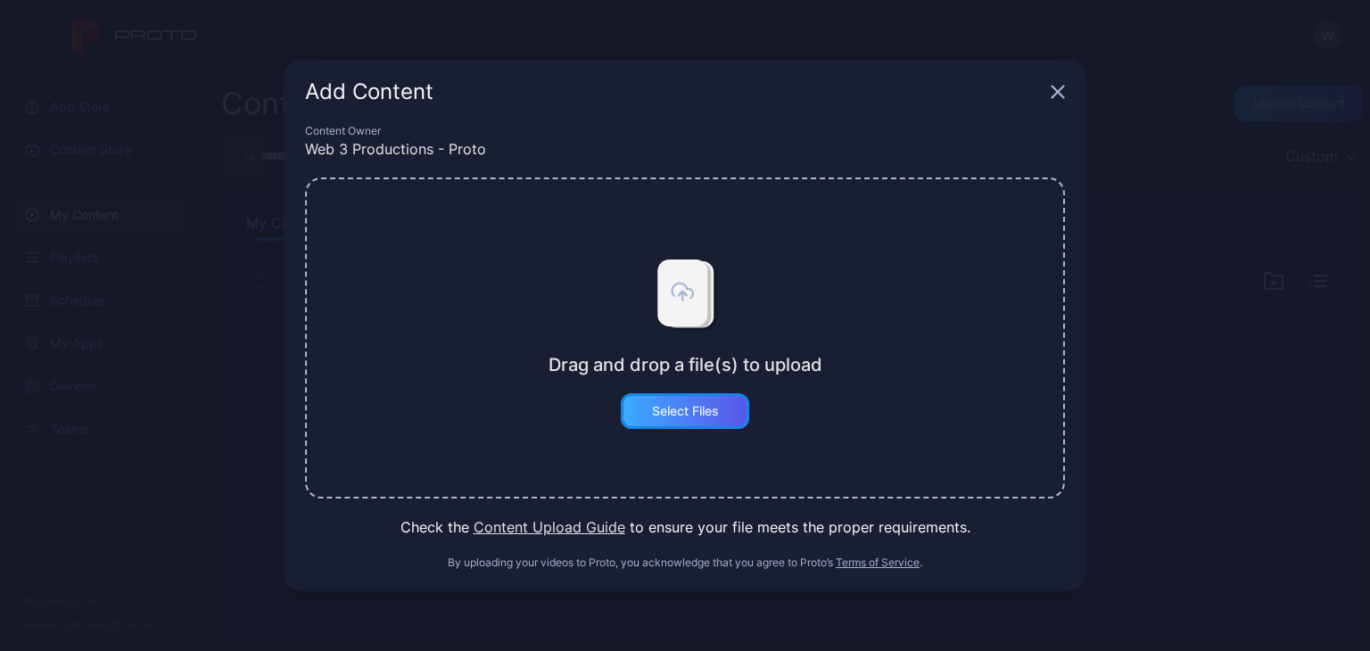
click at [708, 418] on div "Select Files" at bounding box center [685, 411] width 128 height 36
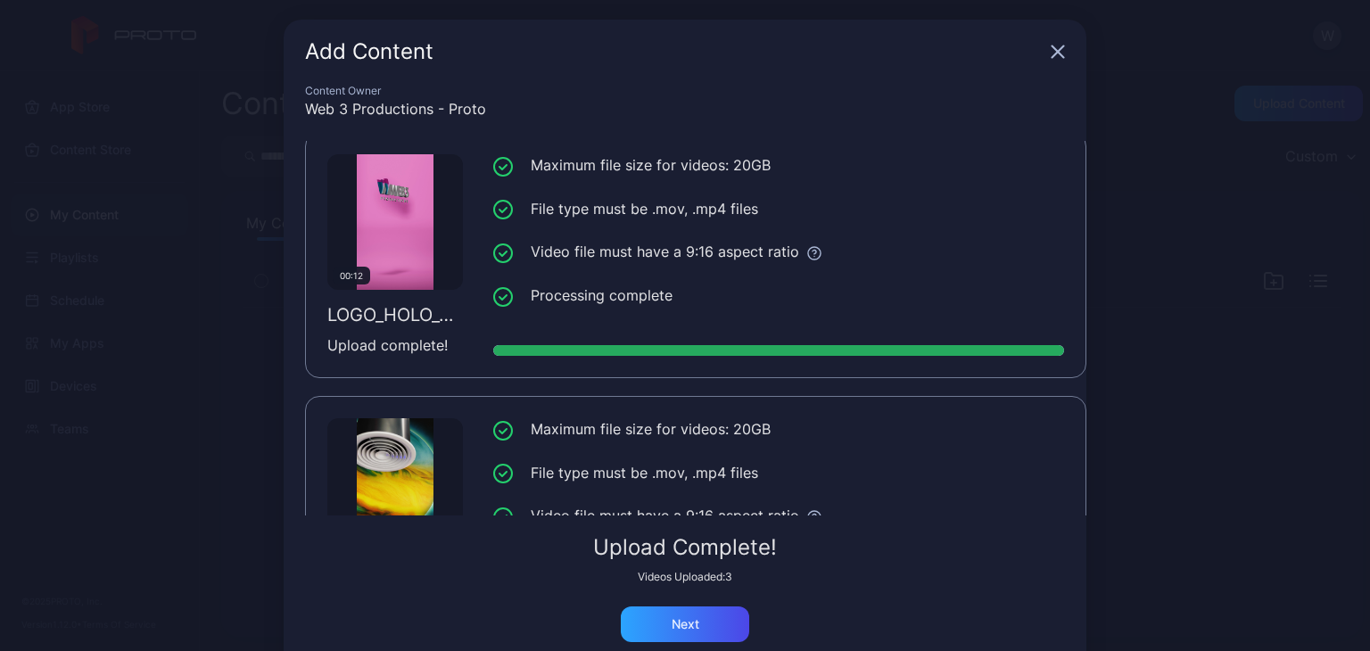
scroll to position [399, 0]
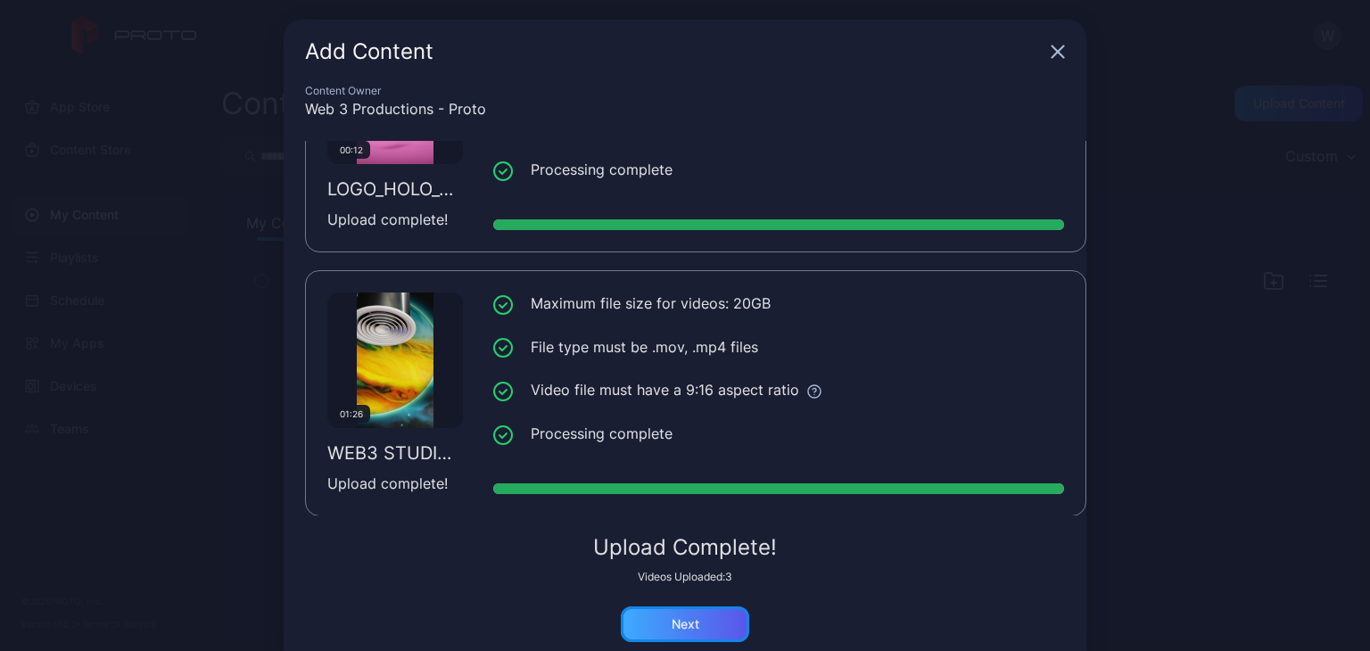
click at [696, 609] on div "Next" at bounding box center [685, 625] width 128 height 36
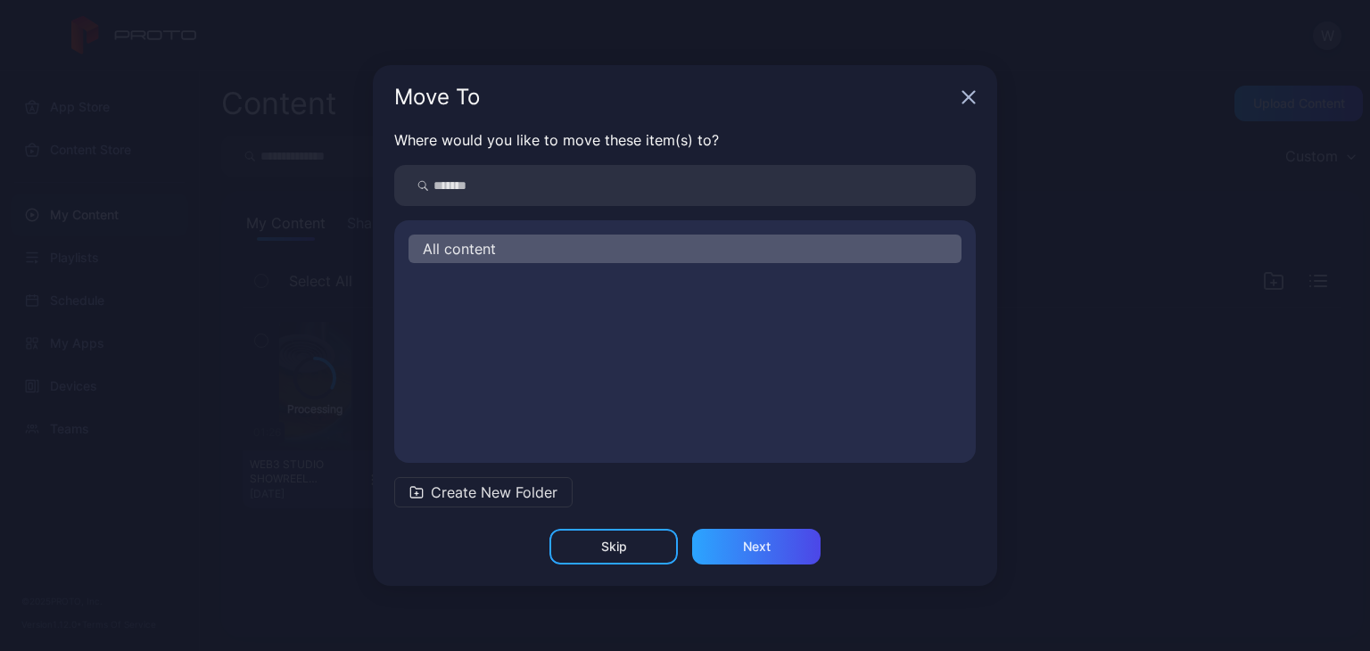
click at [588, 243] on div "All content" at bounding box center [685, 249] width 553 height 29
click at [803, 546] on div "Next" at bounding box center [756, 547] width 128 height 36
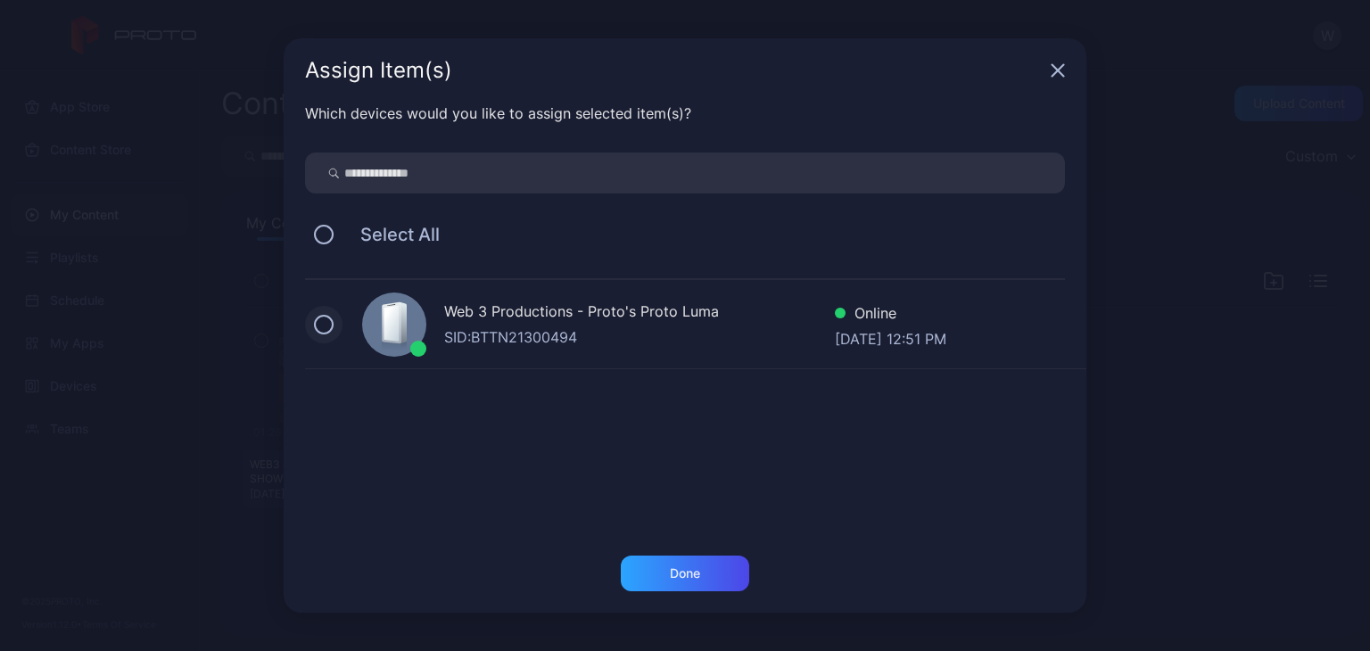
click at [331, 319] on button at bounding box center [324, 325] width 20 height 20
click at [692, 578] on div "Done" at bounding box center [685, 574] width 30 height 14
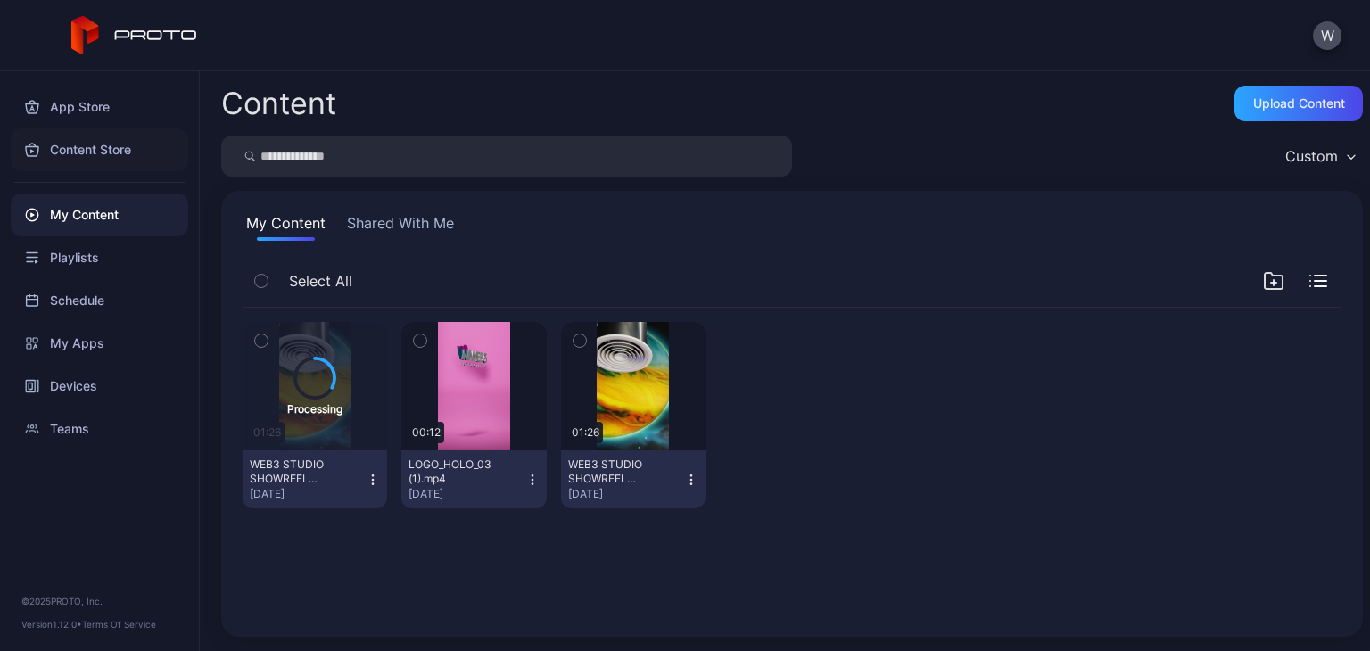
click at [121, 156] on div "Content Store" at bounding box center [100, 149] width 178 height 43
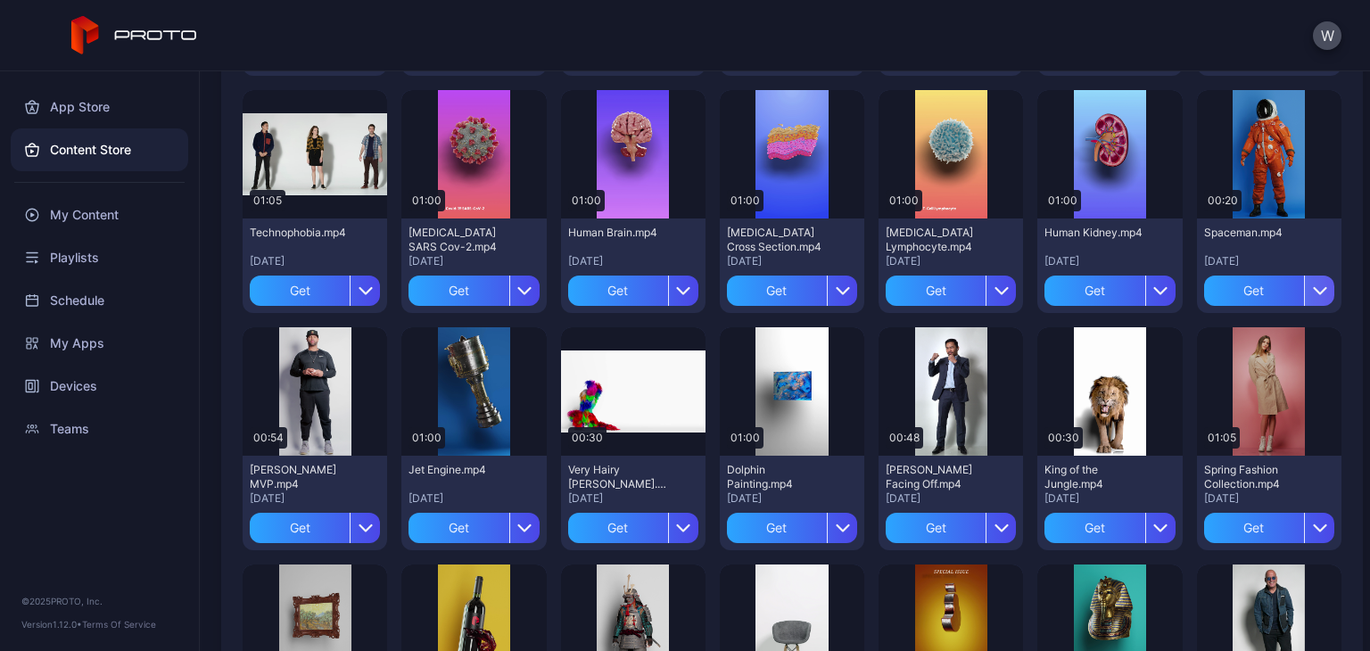
scroll to position [625, 0]
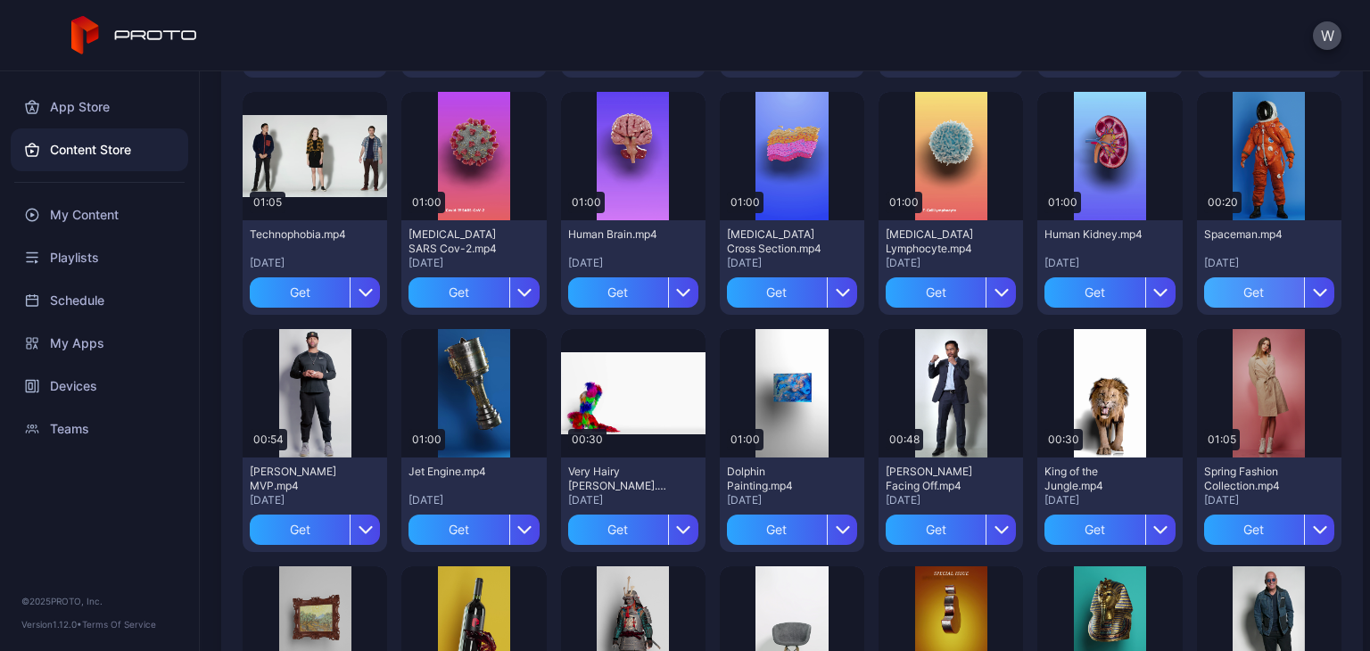
click at [855, 301] on div "Get" at bounding box center [1254, 292] width 100 height 30
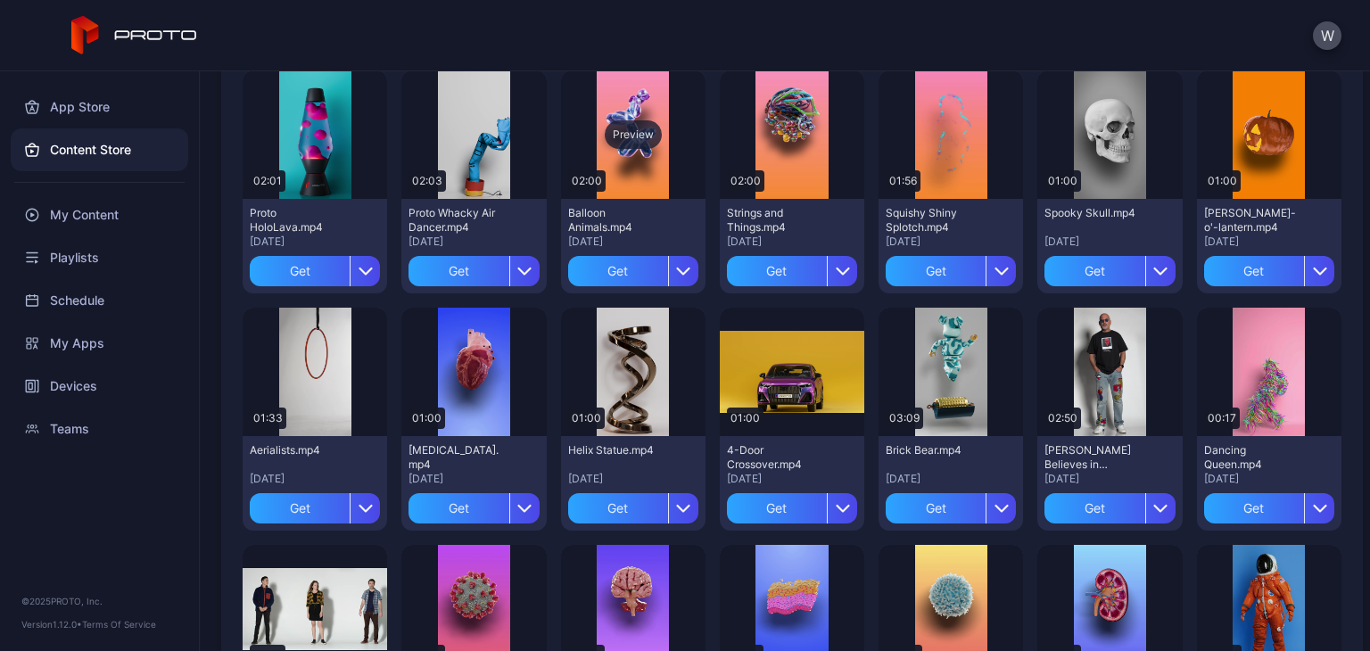
scroll to position [0, 0]
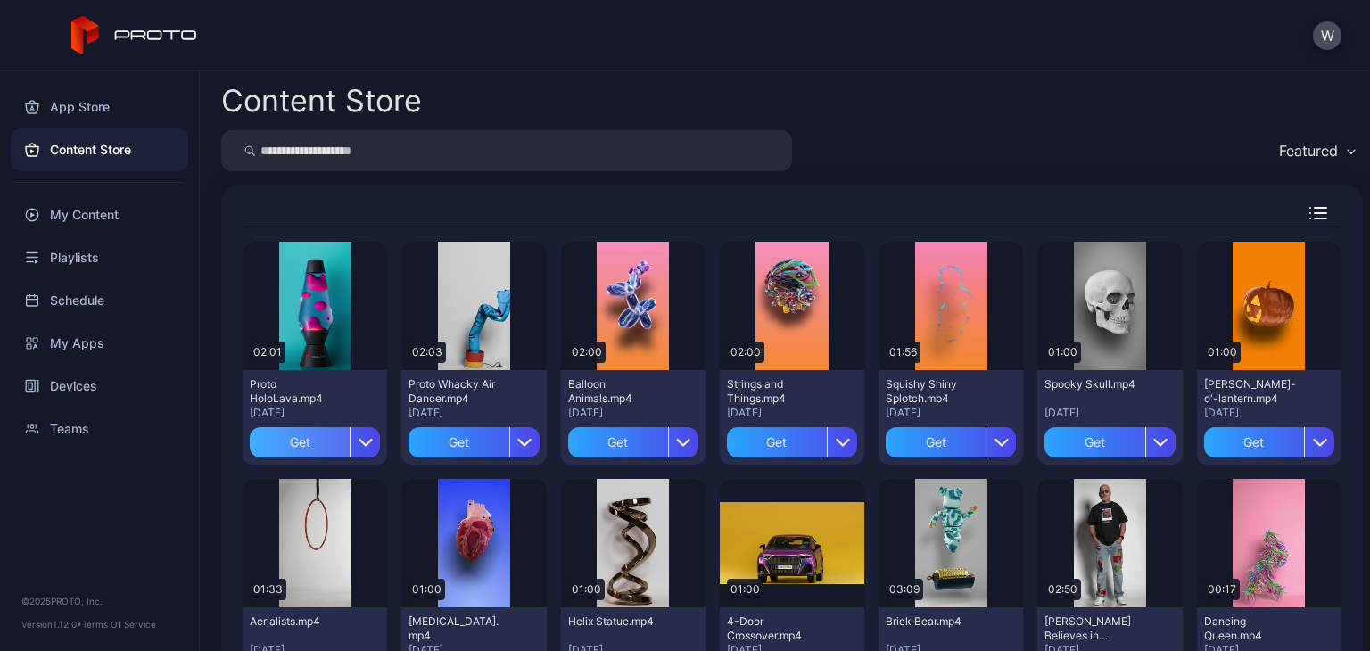
click at [315, 451] on div "Get" at bounding box center [300, 442] width 100 height 30
click at [613, 454] on div "Get" at bounding box center [618, 442] width 100 height 30
click at [89, 108] on div "App Store" at bounding box center [100, 107] width 178 height 43
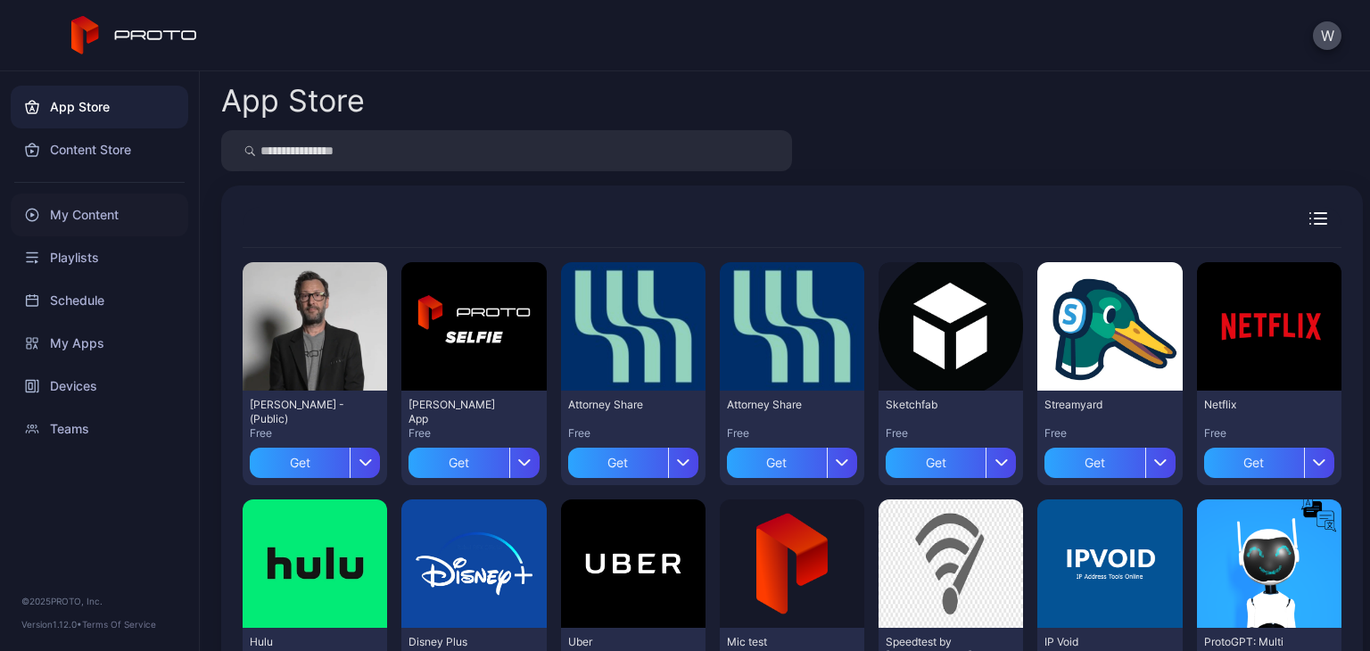
click at [118, 215] on div "My Content" at bounding box center [100, 215] width 178 height 43
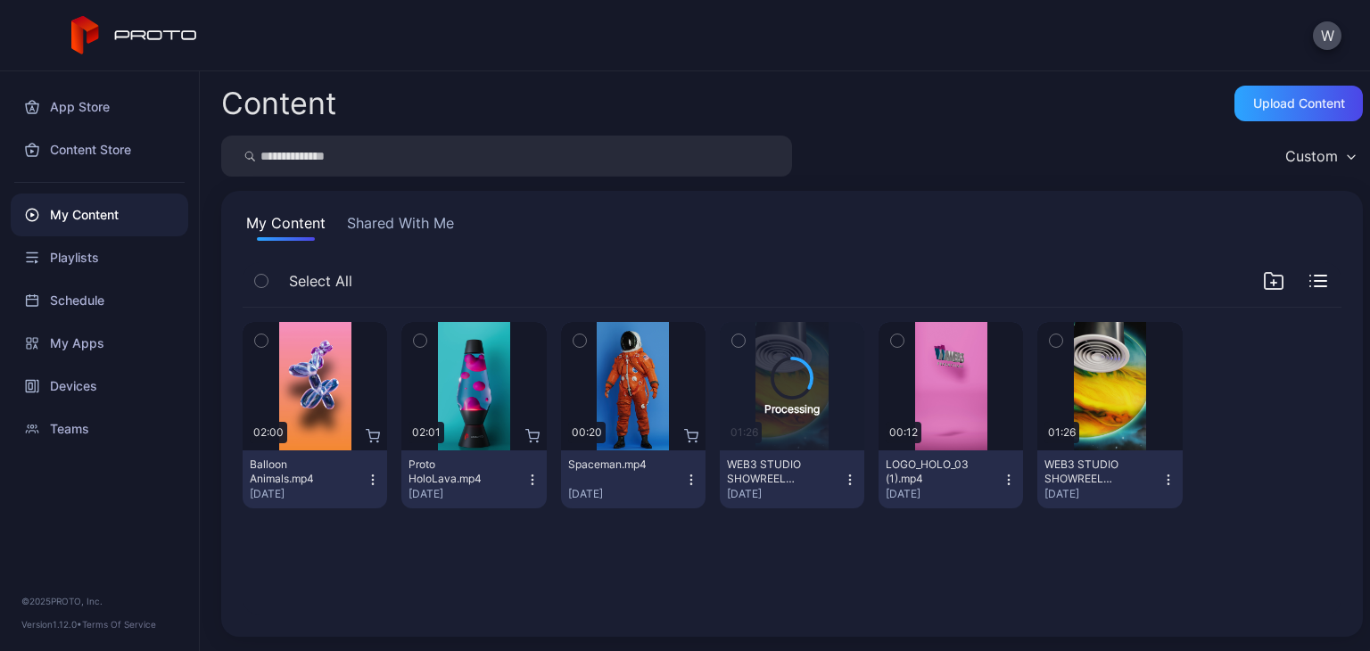
click at [259, 340] on icon "button" at bounding box center [261, 341] width 12 height 20
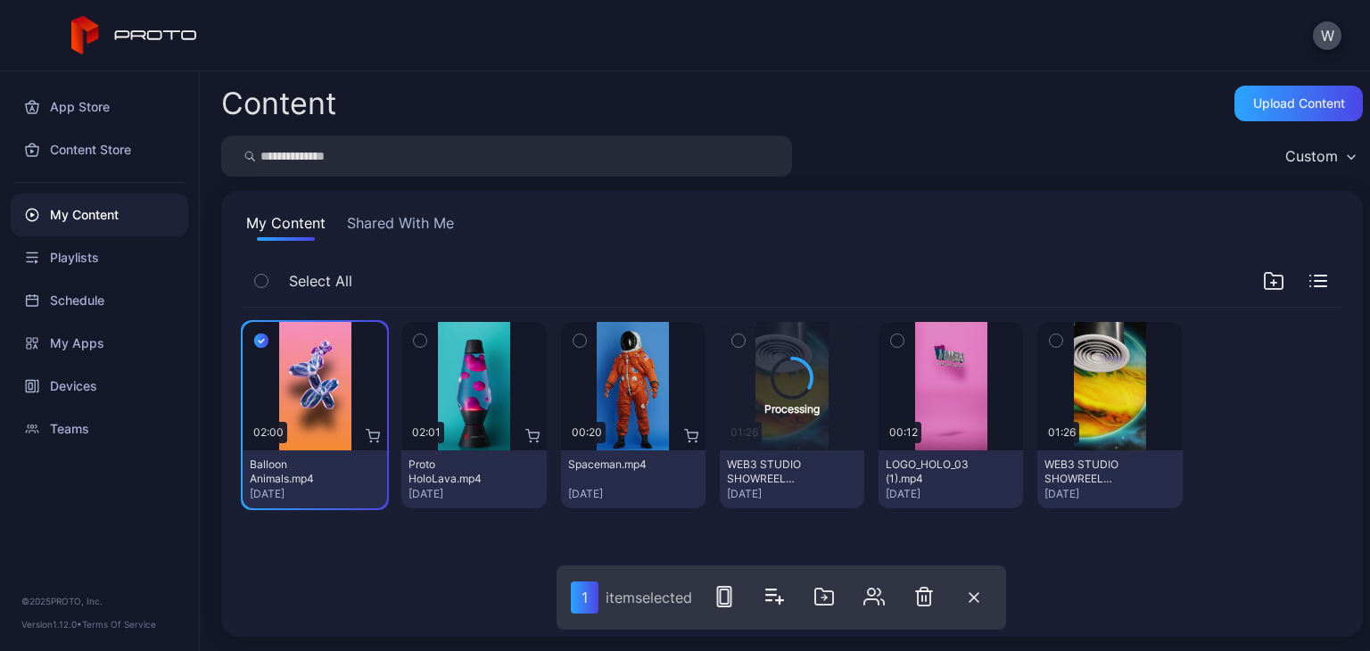
click at [421, 340] on icon "button" at bounding box center [420, 341] width 12 height 20
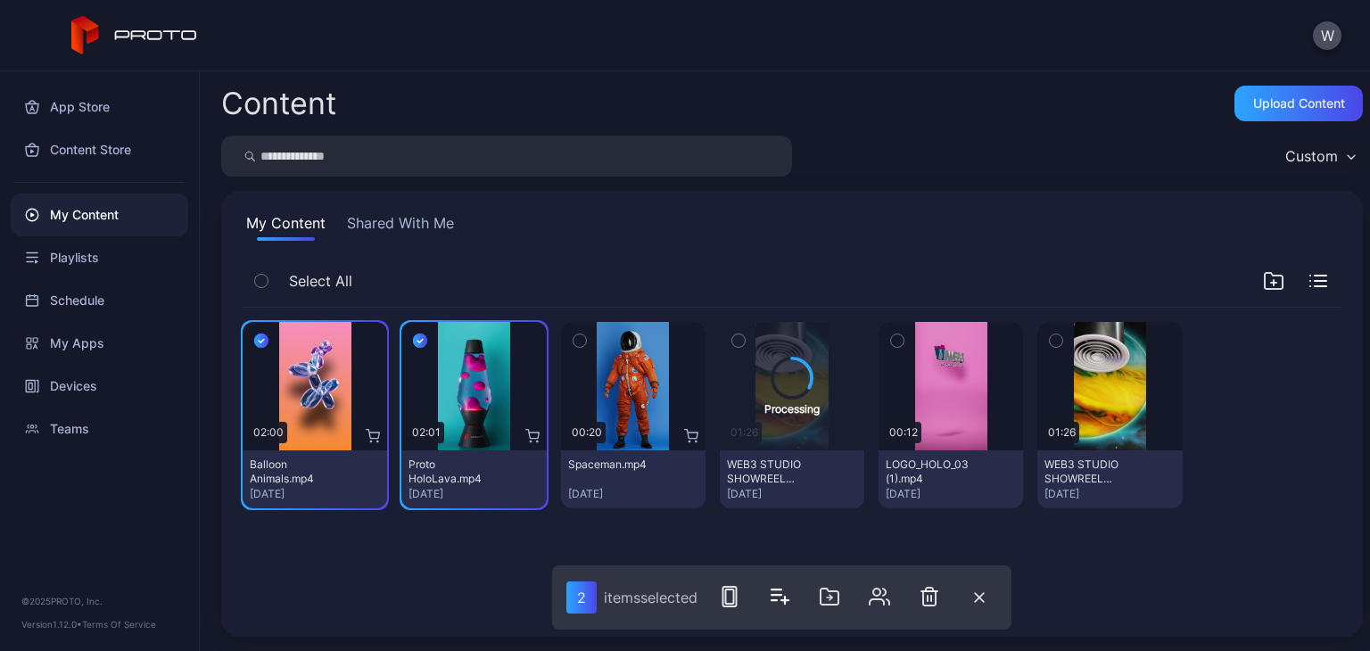
click at [562, 336] on button "button" at bounding box center [579, 340] width 37 height 37
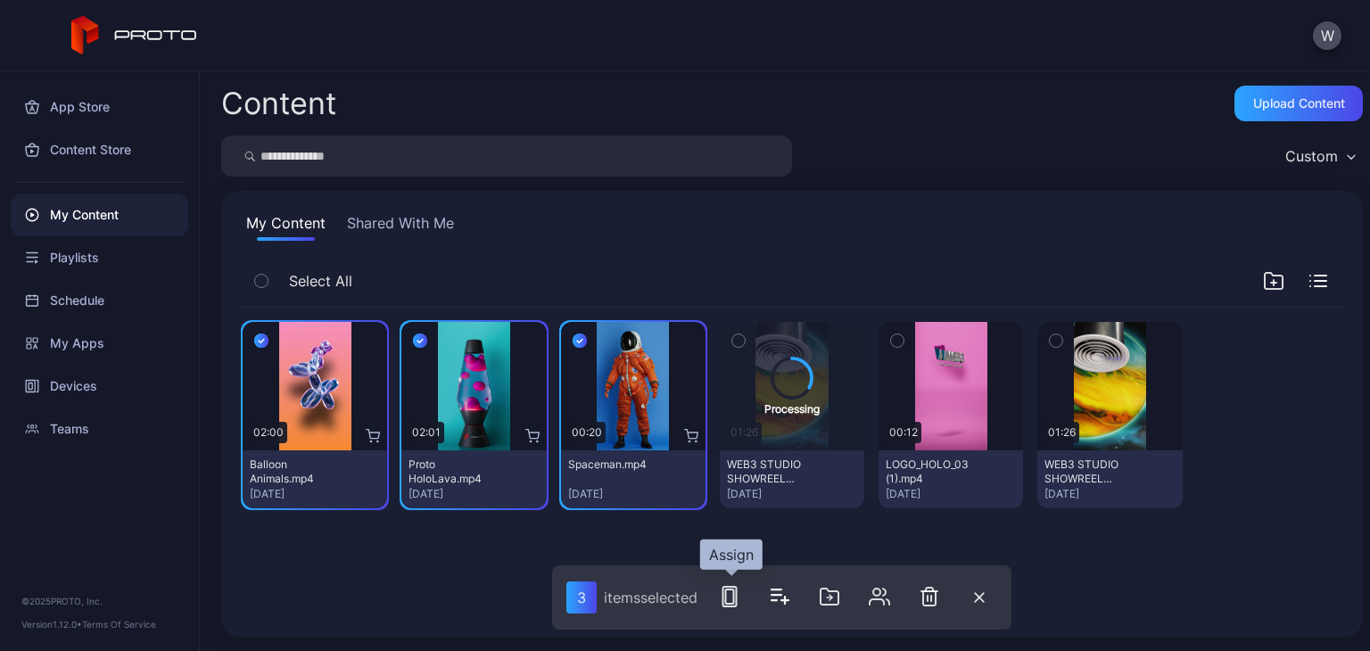
click at [724, 599] on rect "button" at bounding box center [729, 597] width 13 height 20
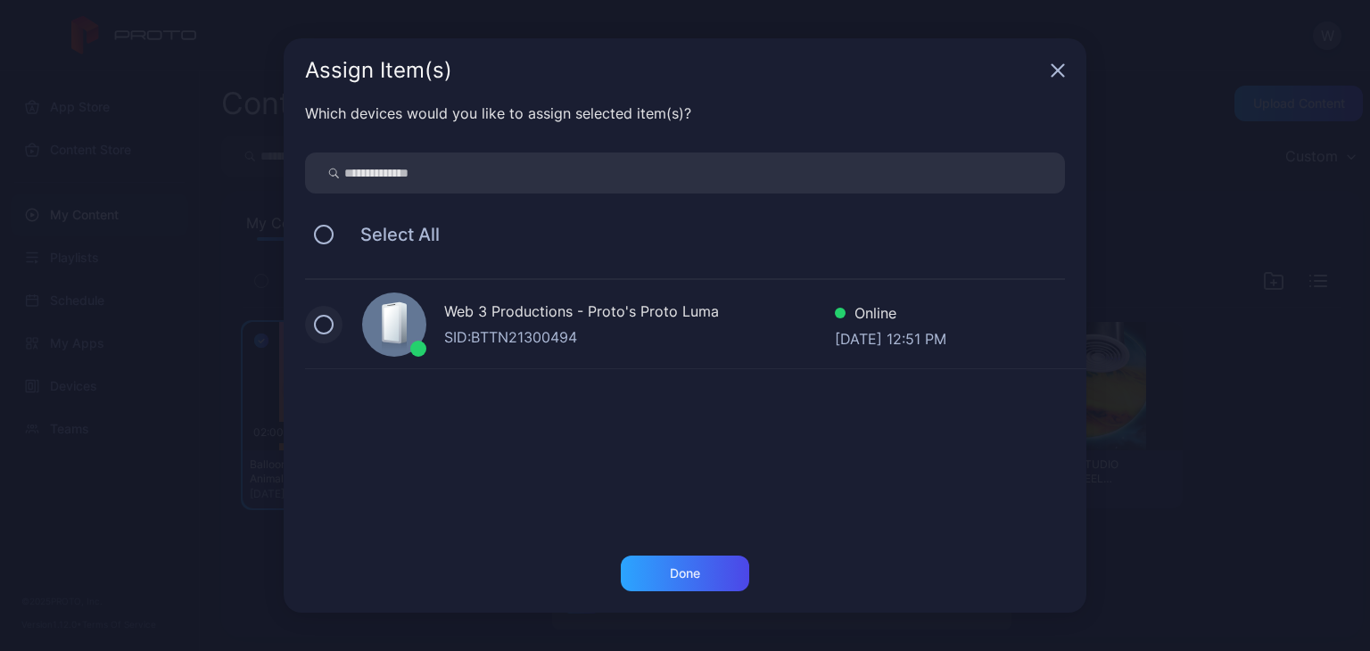
click at [320, 321] on button at bounding box center [324, 325] width 20 height 20
click at [711, 584] on div "Done" at bounding box center [685, 574] width 128 height 36
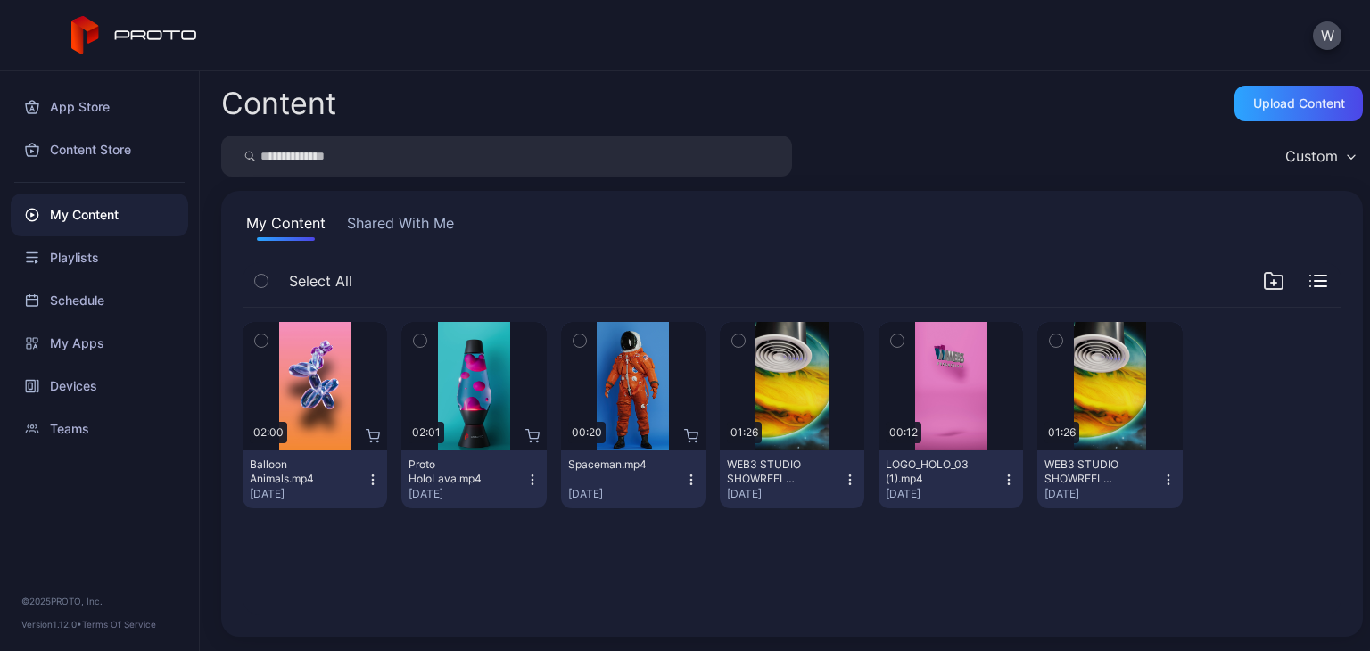
click at [855, 151] on div "Custom" at bounding box center [1312, 156] width 53 height 18
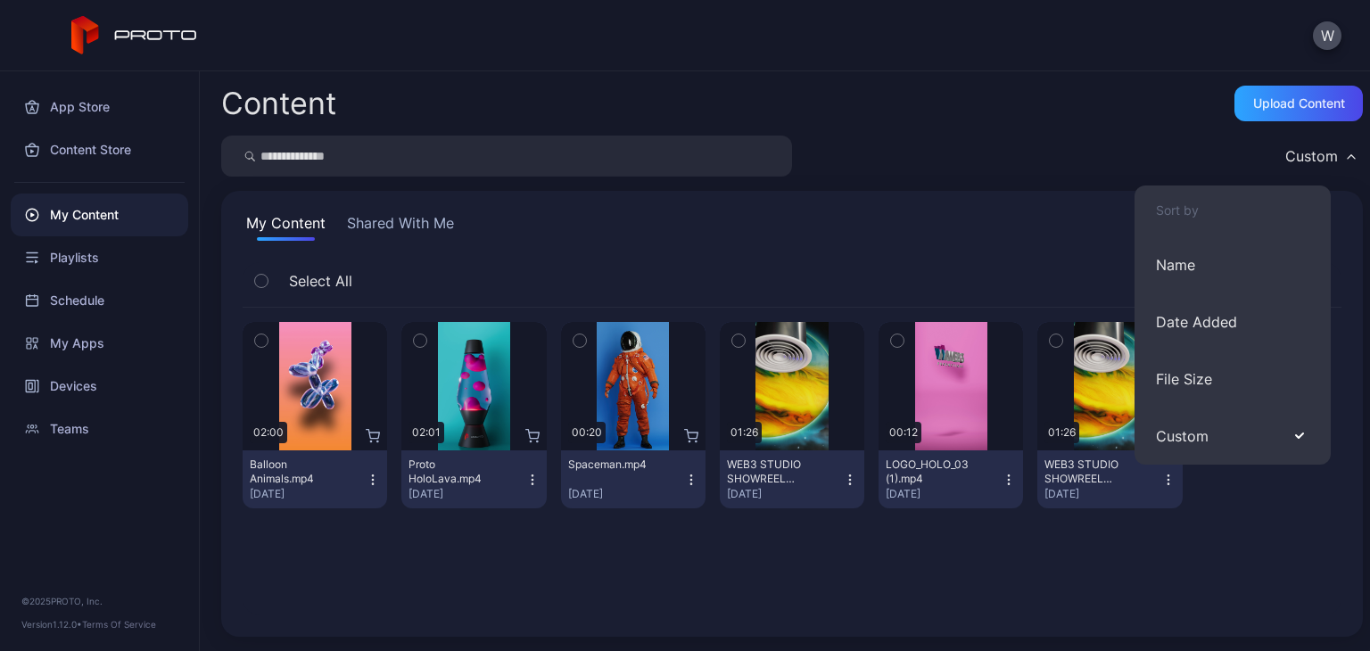
click at [855, 172] on div "Custom" at bounding box center [792, 156] width 1142 height 41
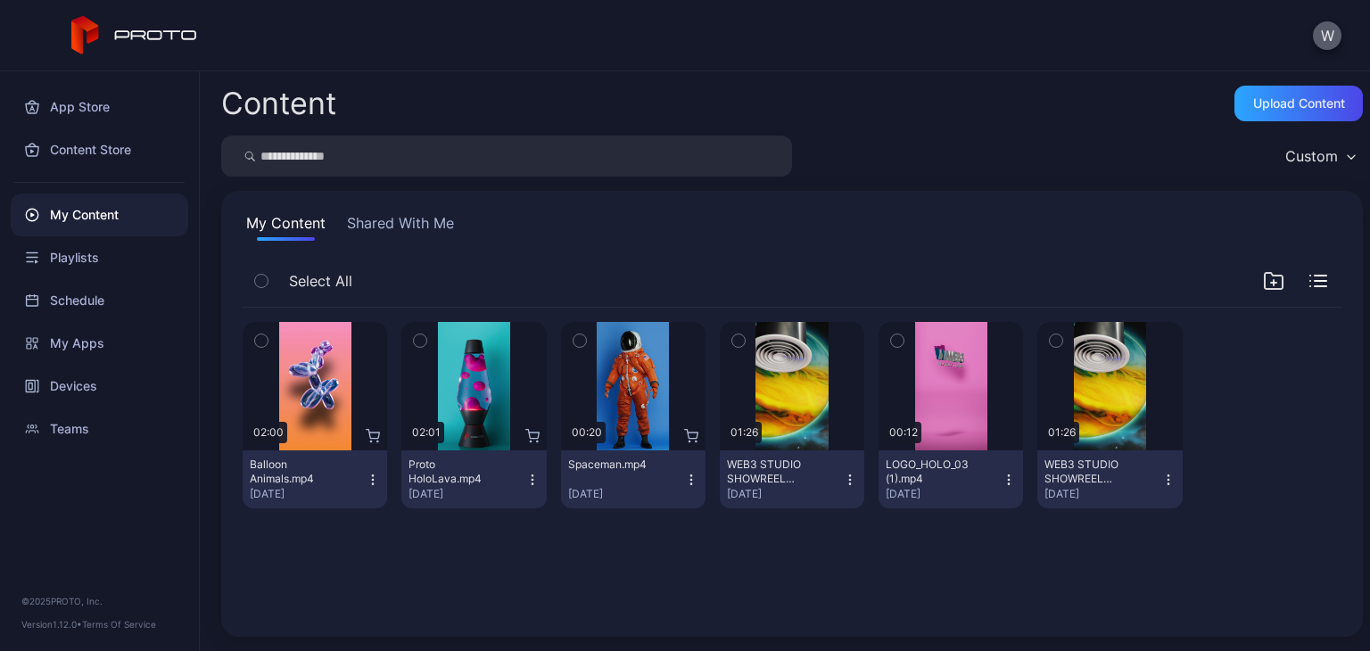
click at [855, 37] on button "W" at bounding box center [1327, 35] width 29 height 29
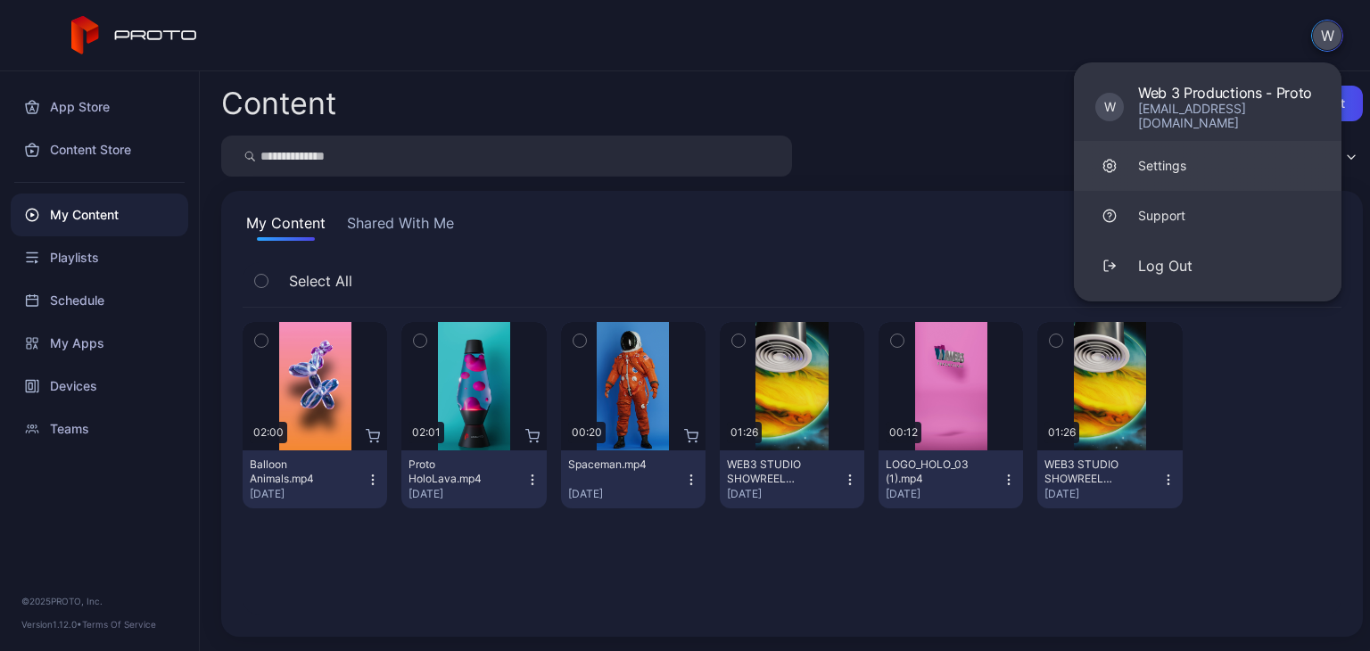
click at [855, 146] on link "Settings" at bounding box center [1208, 166] width 268 height 50
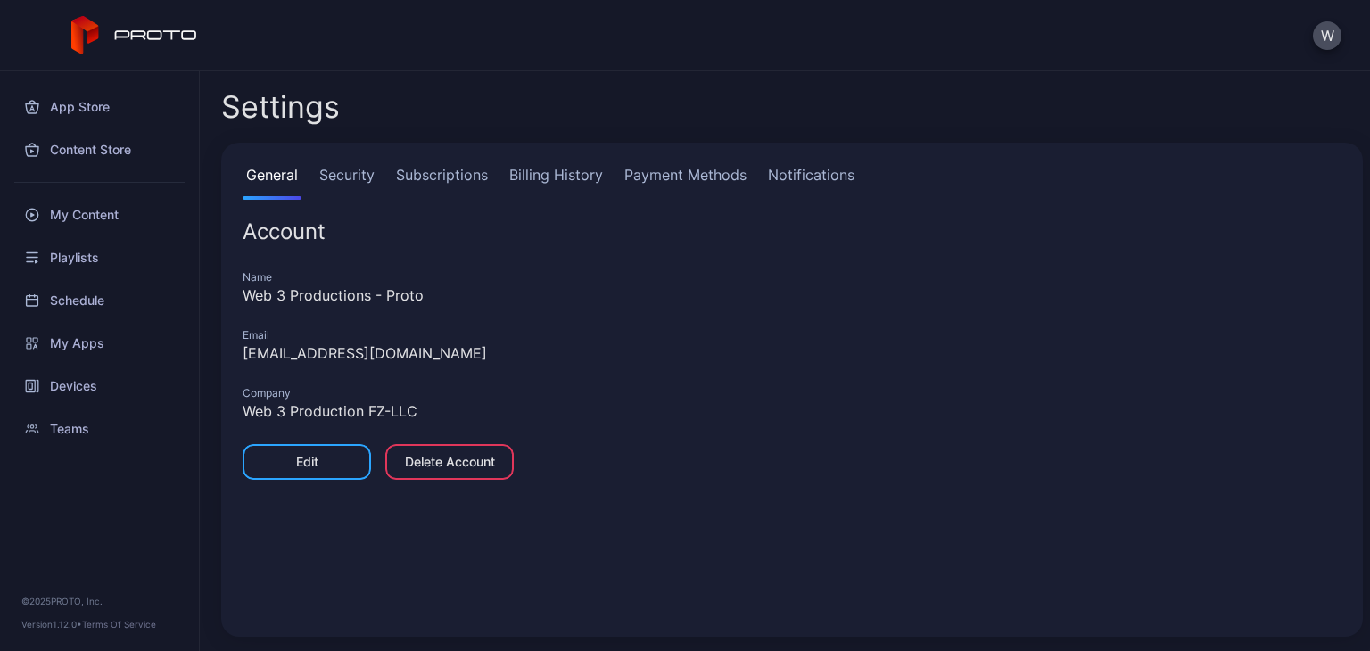
click at [400, 170] on link "Subscriptions" at bounding box center [442, 182] width 99 height 36
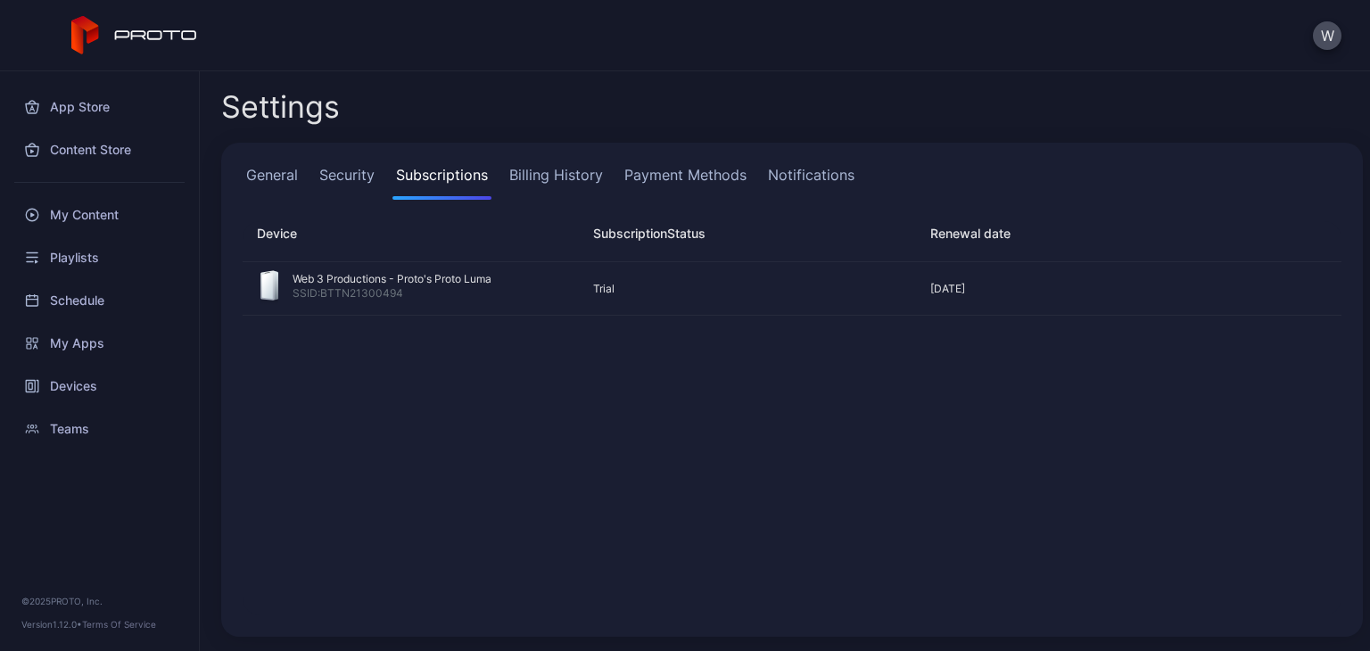
click at [584, 186] on link "Billing History" at bounding box center [556, 182] width 101 height 36
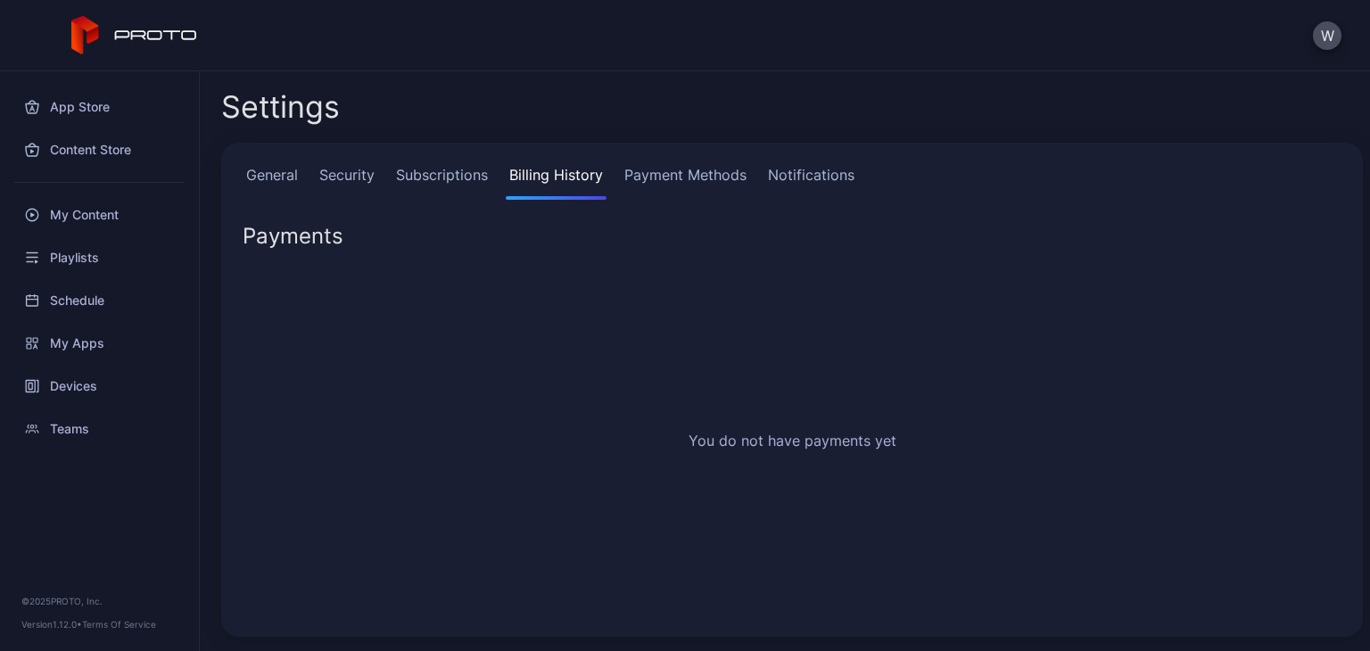
click at [674, 173] on link "Payment Methods" at bounding box center [685, 182] width 129 height 36
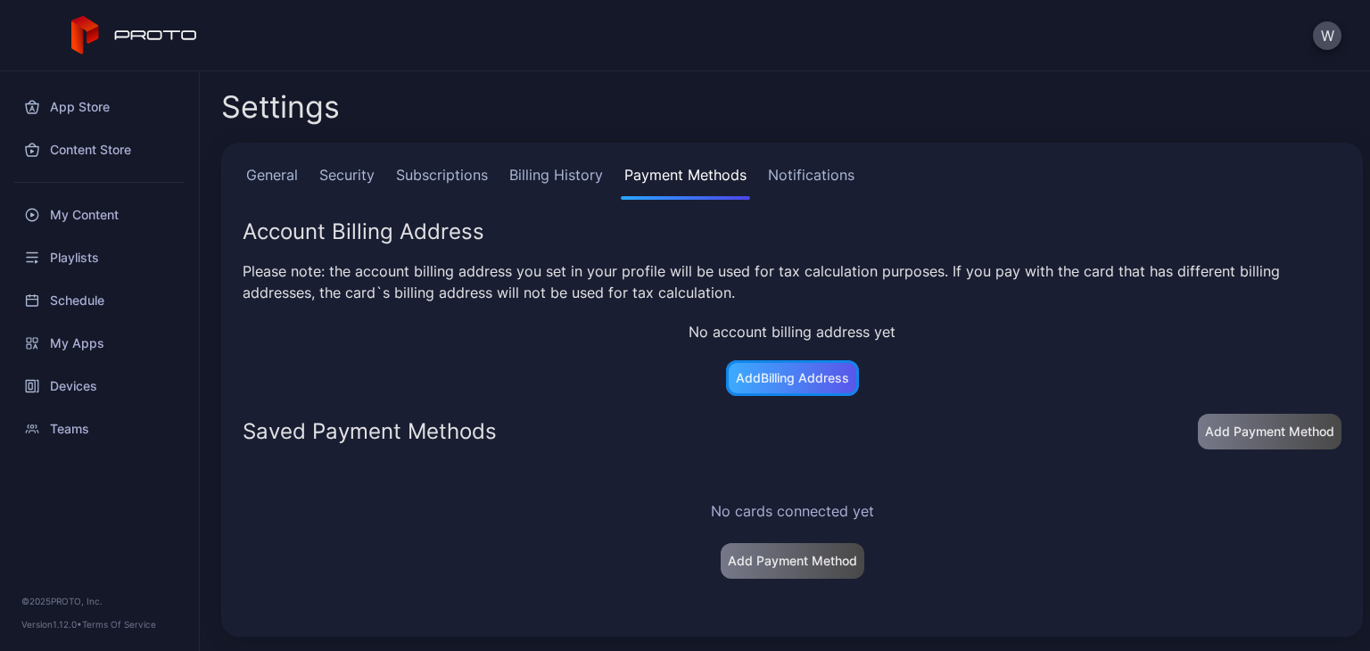
click at [824, 383] on div "Add Billing Address" at bounding box center [792, 378] width 113 height 14
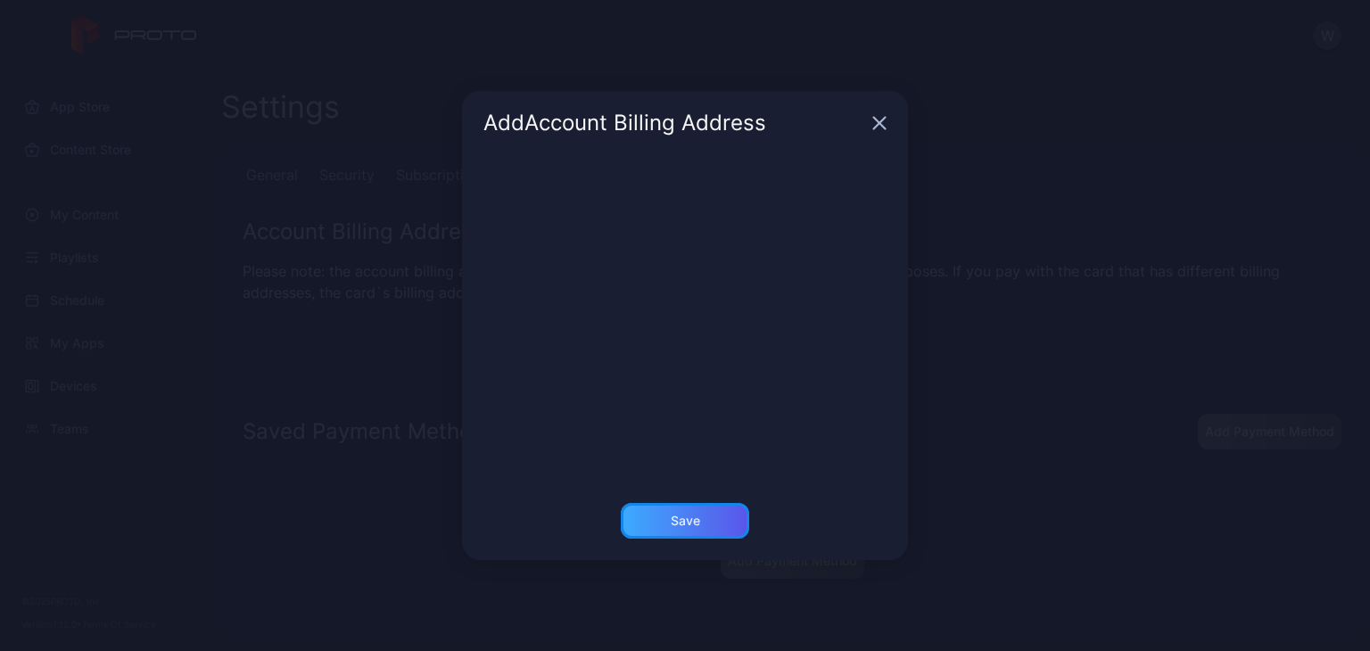
click at [696, 522] on div "Save" at bounding box center [685, 521] width 29 height 14
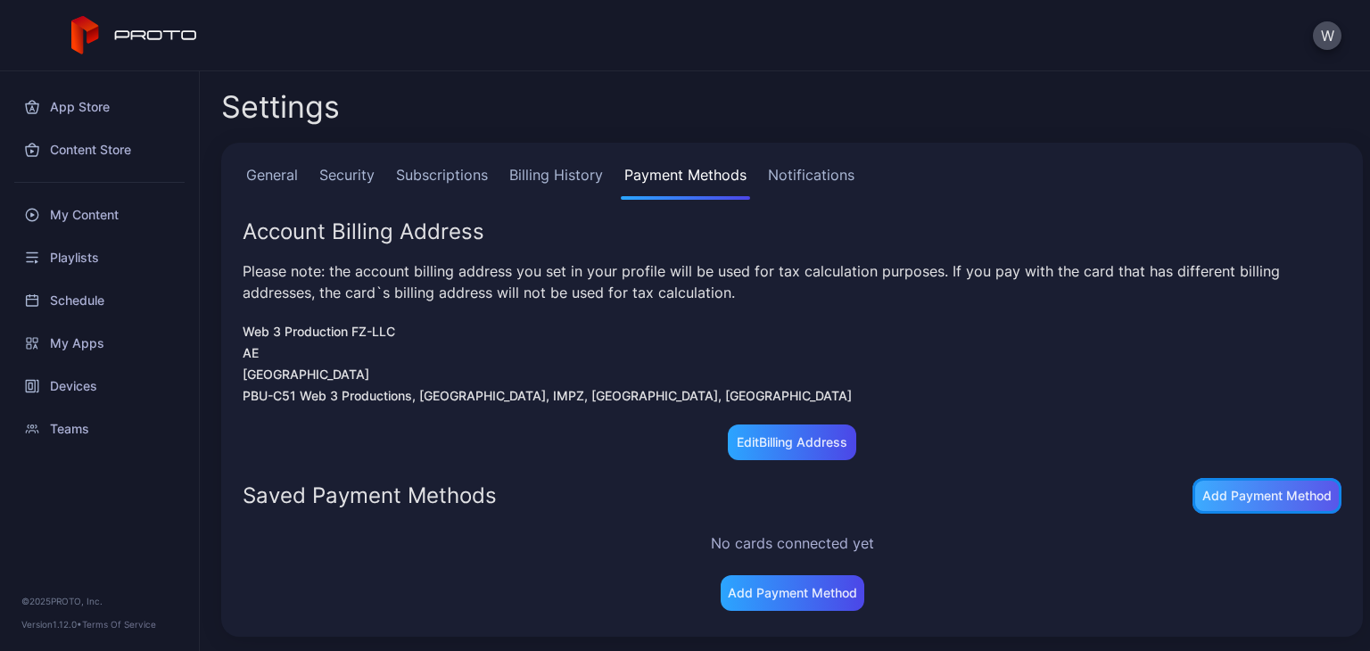
click at [855, 511] on div "Add Payment Method" at bounding box center [1267, 496] width 149 height 36
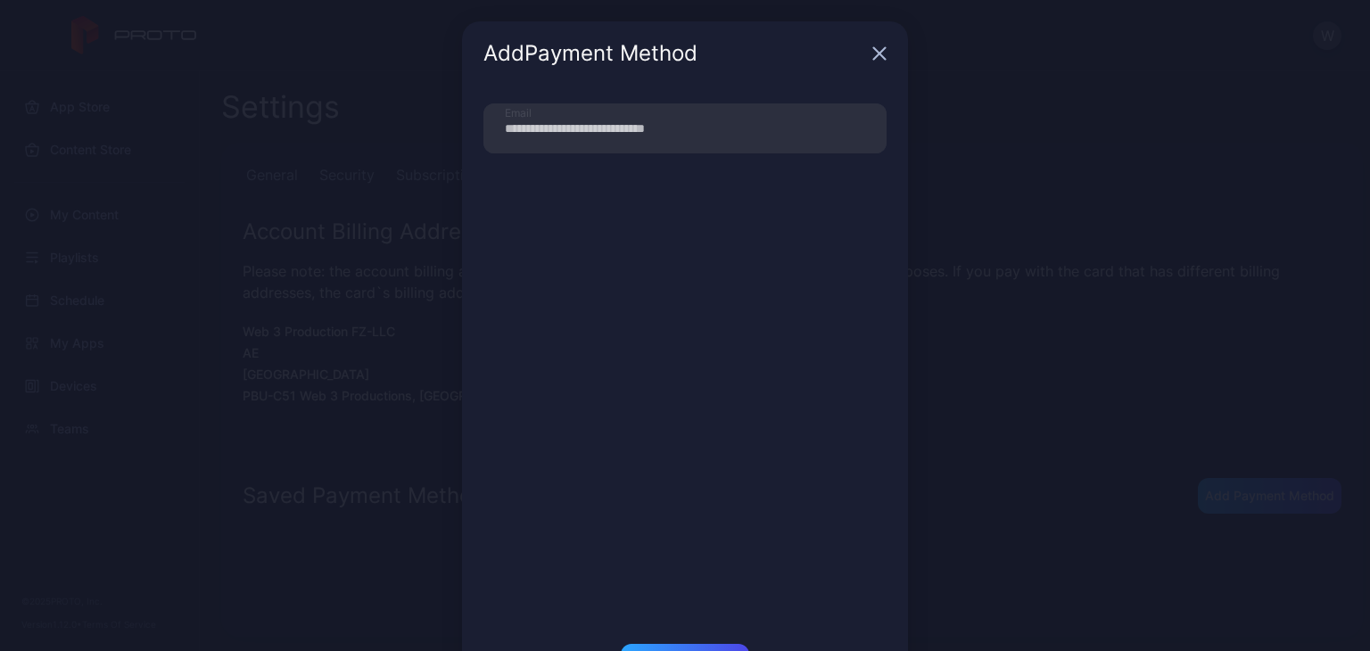
click at [855, 52] on icon "button" at bounding box center [880, 53] width 14 height 14
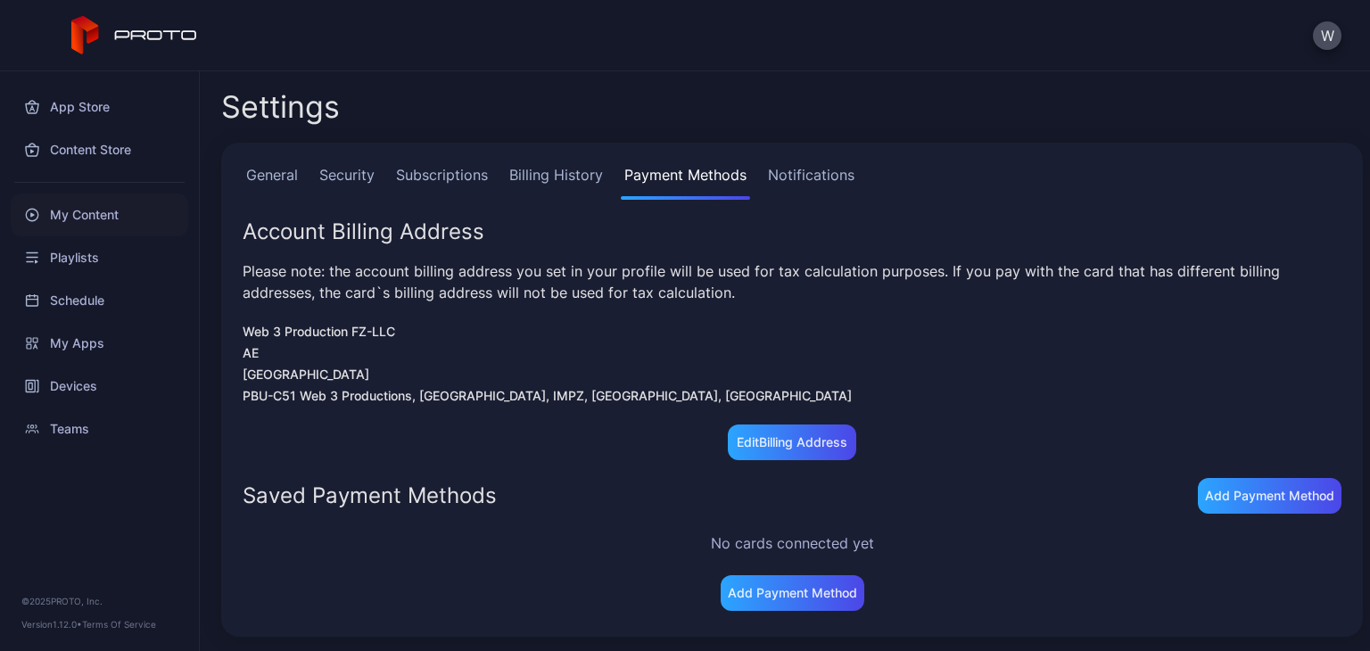
click at [87, 211] on div "My Content" at bounding box center [100, 215] width 178 height 43
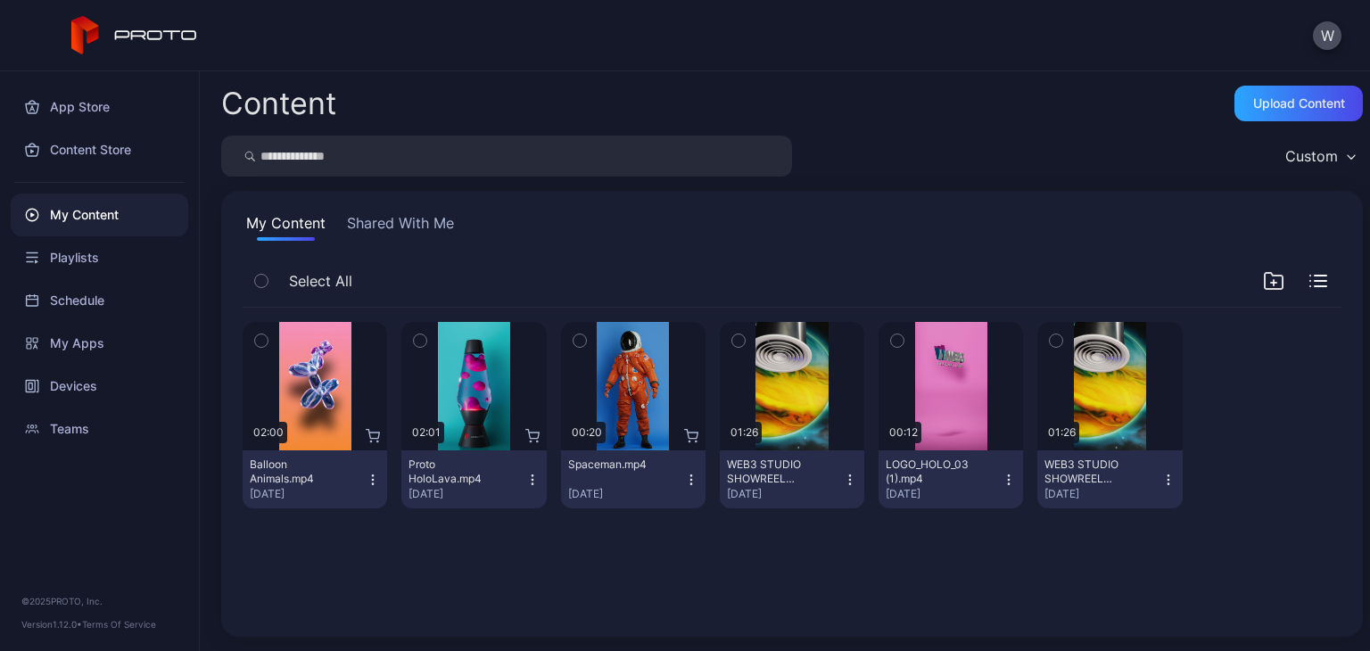
click at [732, 58] on div "W" at bounding box center [685, 35] width 1370 height 71
drag, startPoint x: 1320, startPoint y: 0, endPoint x: 760, endPoint y: 23, distance: 560.8
click at [760, 23] on div "W" at bounding box center [685, 35] width 1370 height 71
click at [1325, 37] on button "W" at bounding box center [1327, 35] width 29 height 29
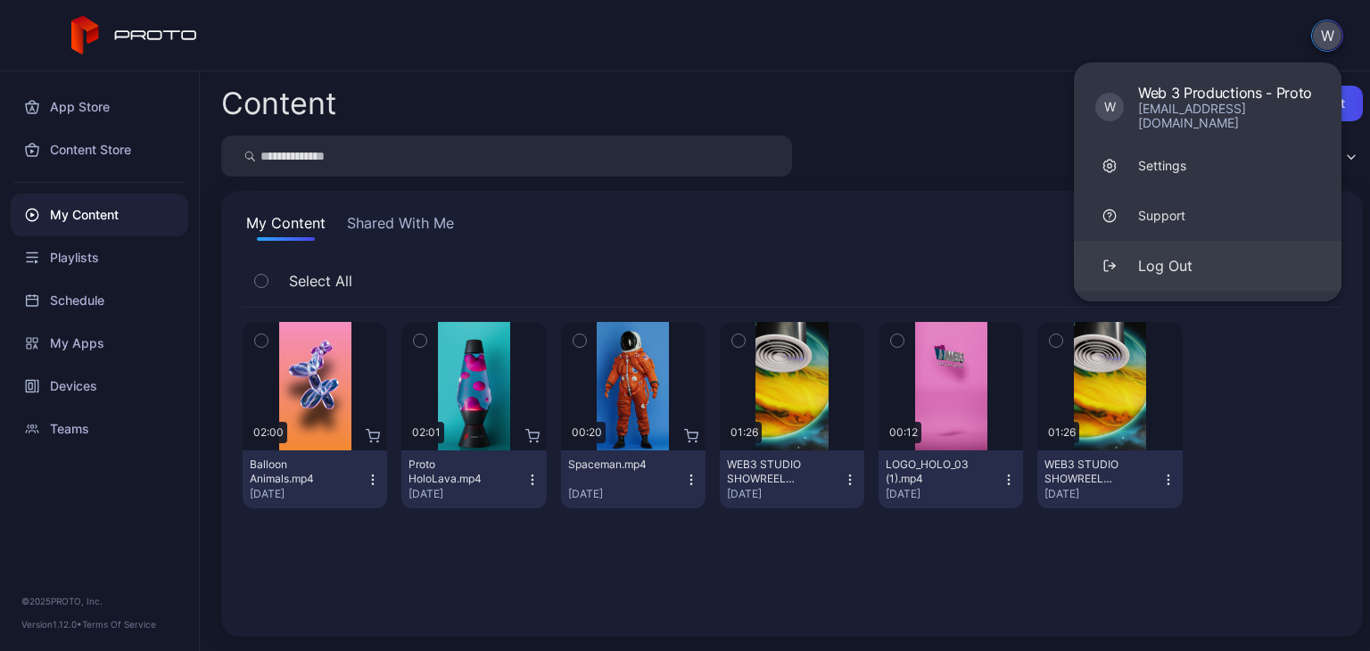
click at [1183, 259] on div "Log Out" at bounding box center [1165, 265] width 54 height 21
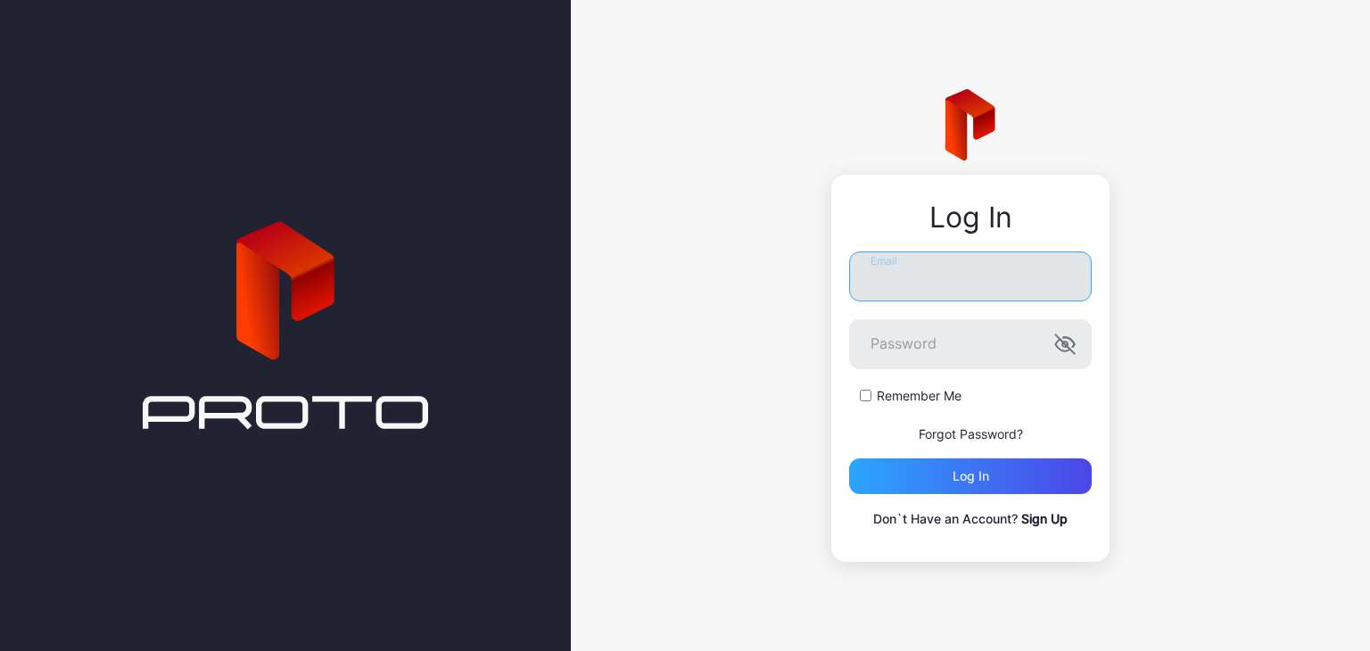
click at [981, 285] on input "Email" at bounding box center [970, 277] width 243 height 50
drag, startPoint x: 878, startPoint y: 392, endPoint x: 862, endPoint y: 395, distance: 16.5
click at [874, 393] on form "Email Password Remember Me Forgot Password? Log in" at bounding box center [970, 373] width 243 height 243
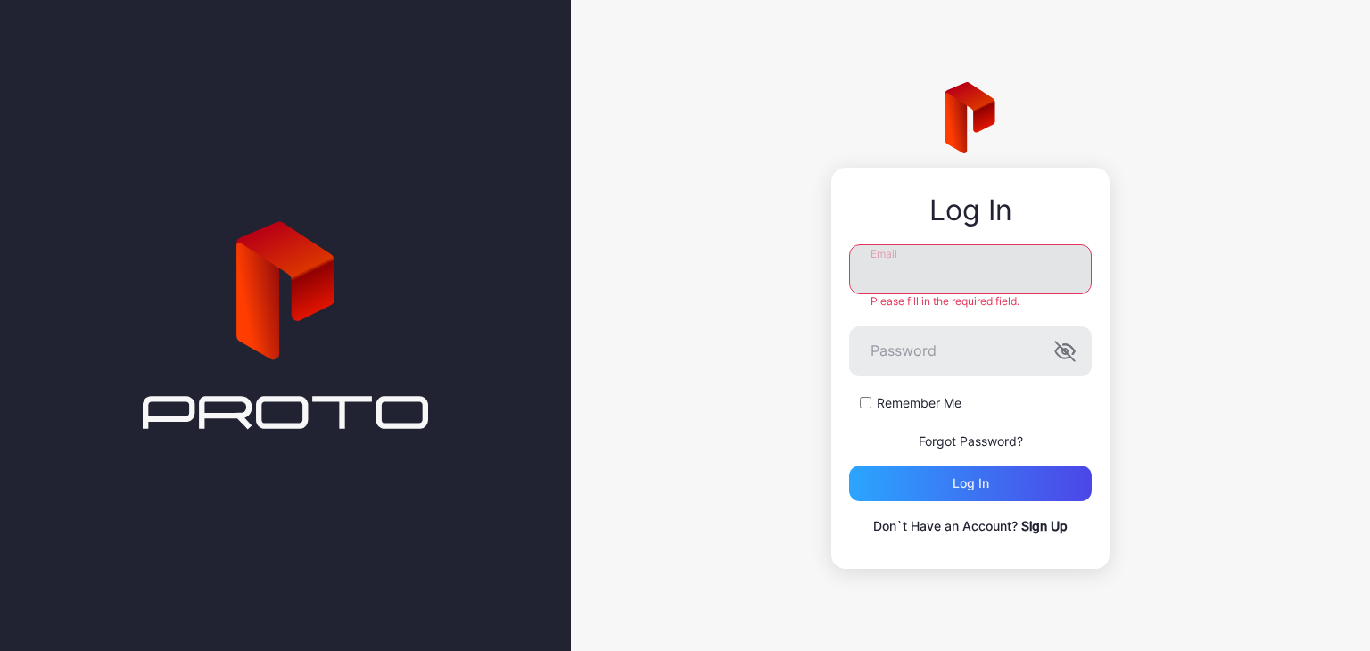
click at [942, 269] on input "Email" at bounding box center [970, 269] width 243 height 50
type input "**********"
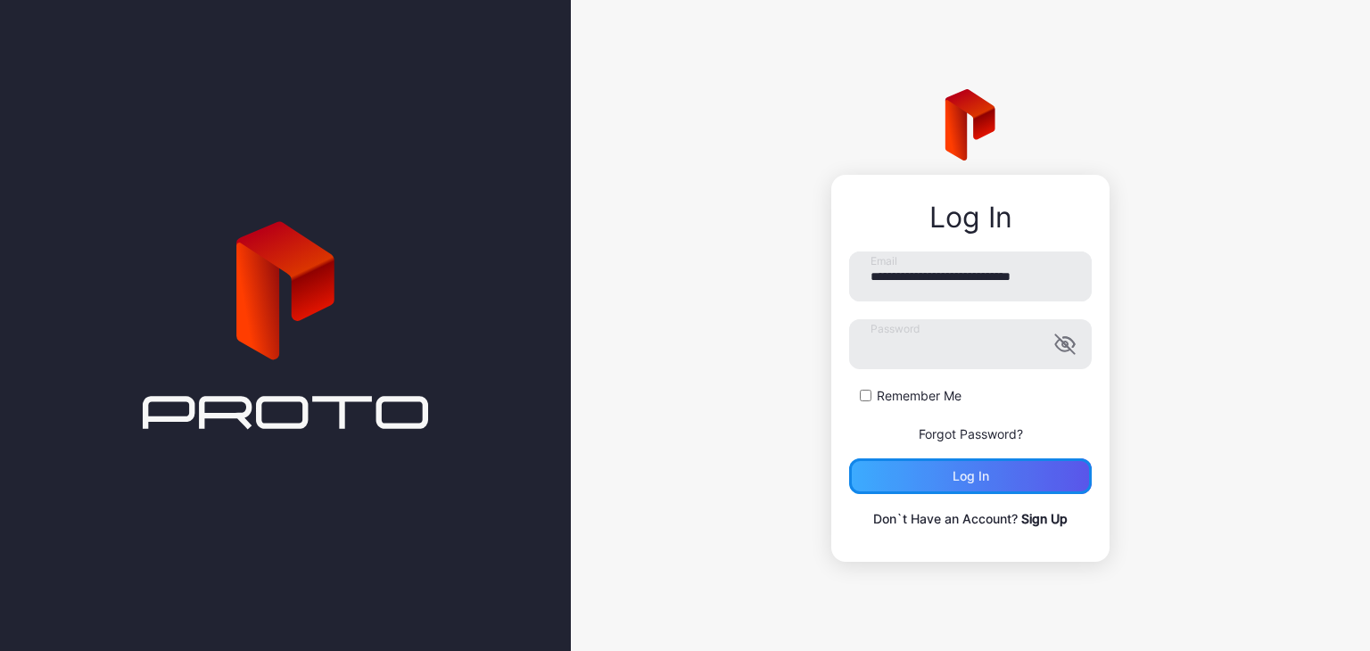
click at [988, 476] on div "Log in" at bounding box center [971, 476] width 37 height 14
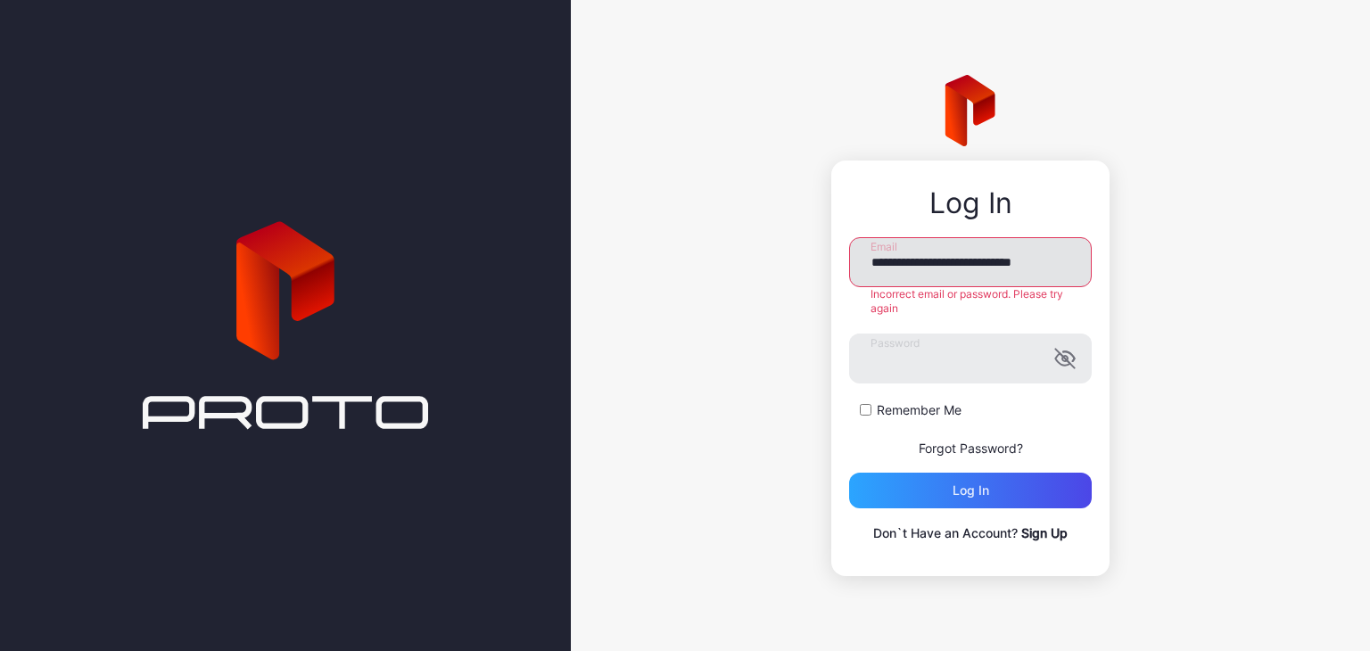
click at [997, 278] on input "**********" at bounding box center [970, 262] width 243 height 50
click at [1069, 355] on label "Password" at bounding box center [970, 359] width 243 height 50
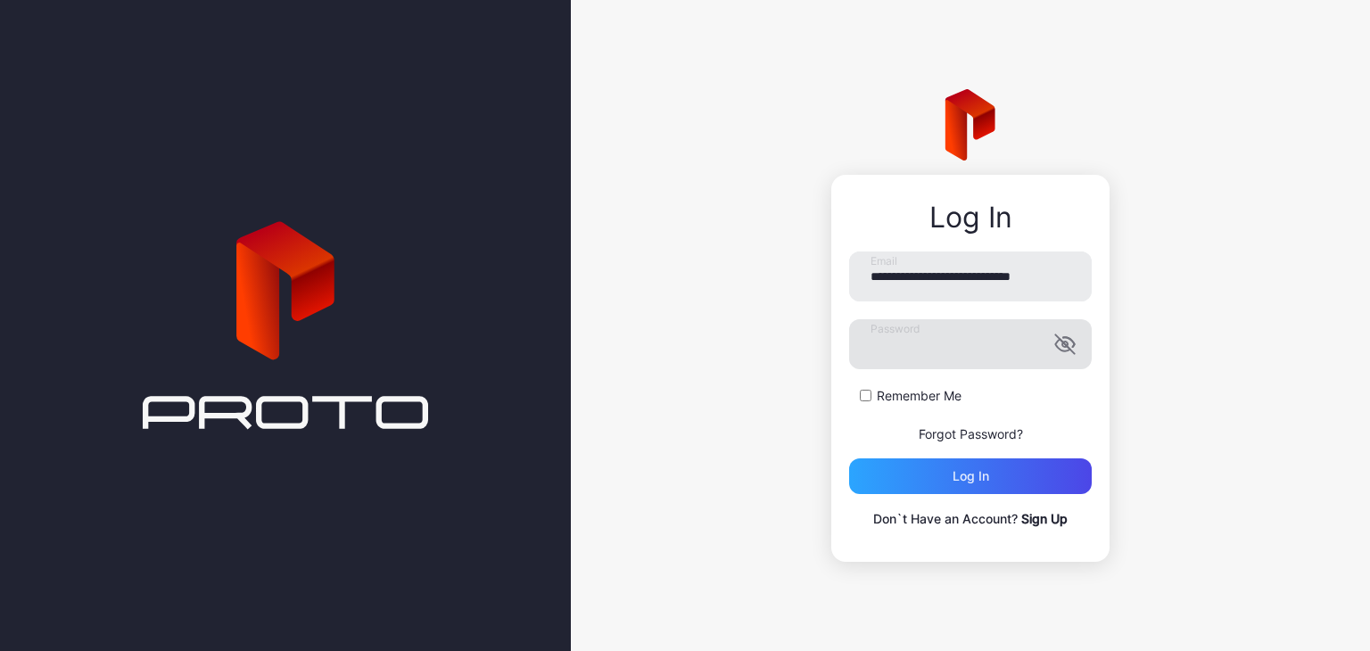
click at [1060, 343] on icon "button" at bounding box center [1065, 344] width 21 height 21
click at [998, 484] on div "Log in" at bounding box center [970, 477] width 243 height 36
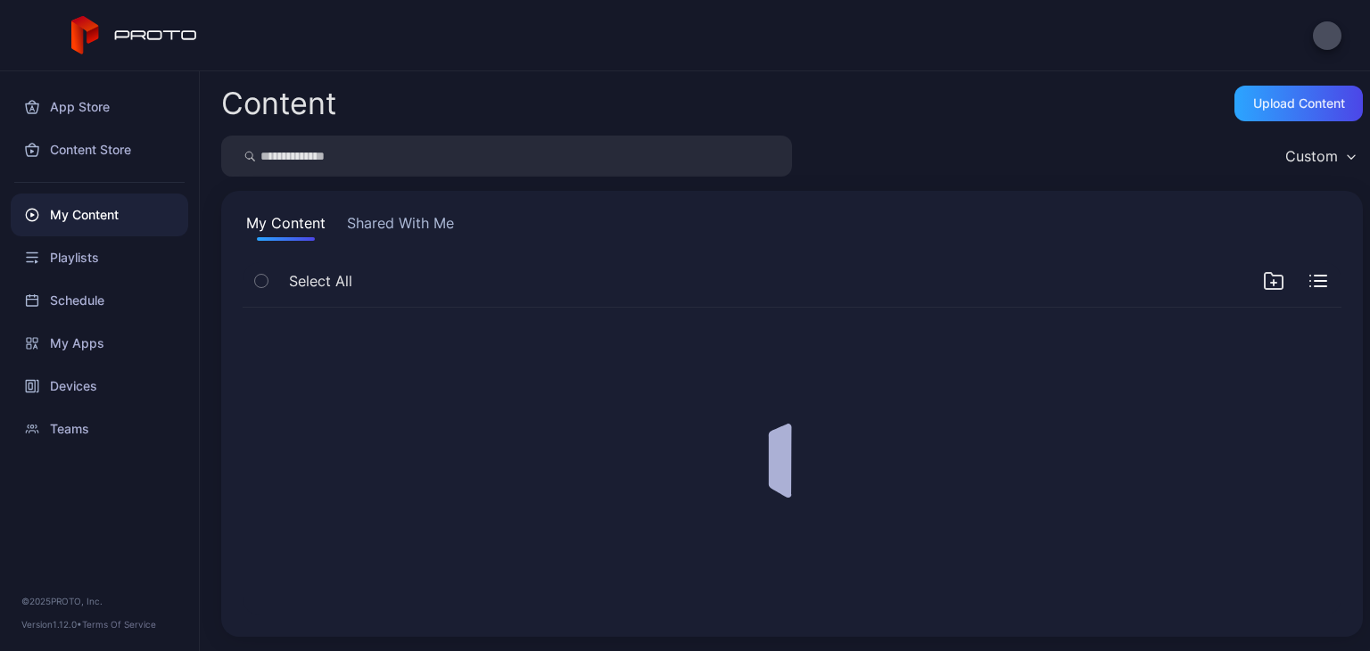
click at [860, 395] on div at bounding box center [792, 462] width 1128 height 336
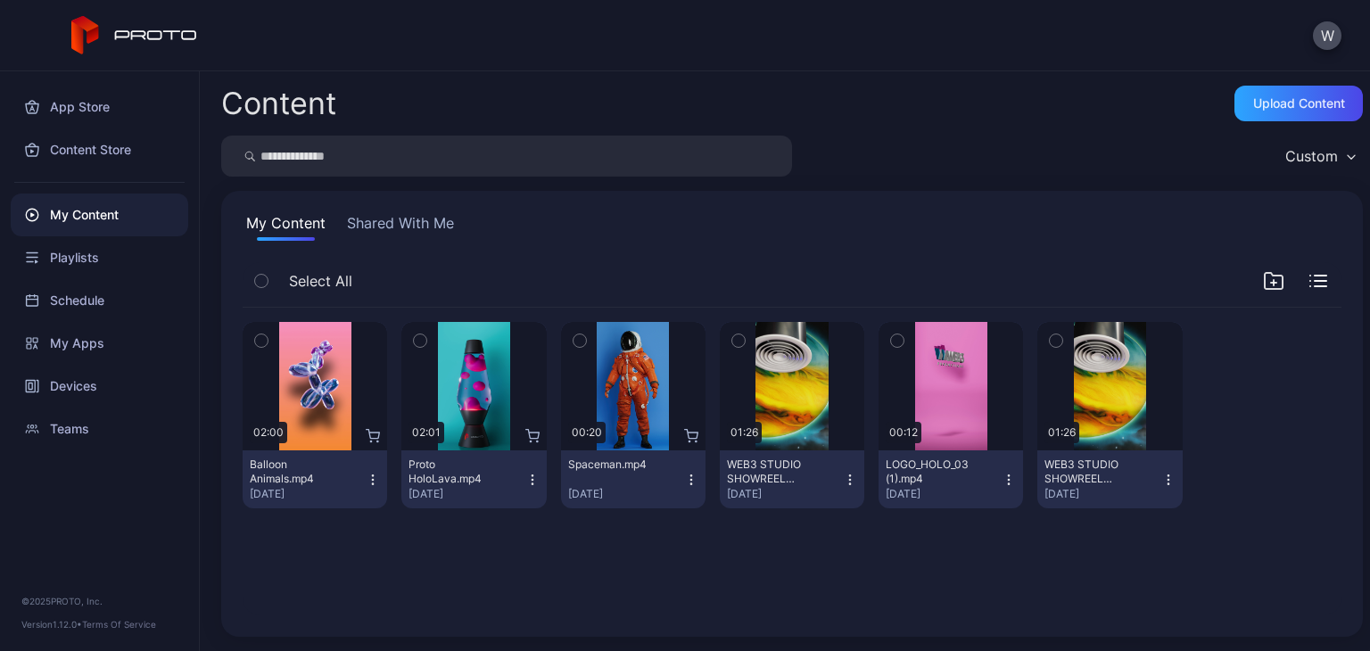
click at [864, 275] on div "Select All" at bounding box center [792, 284] width 1099 height 45
click at [1329, 45] on button "W" at bounding box center [1327, 35] width 29 height 29
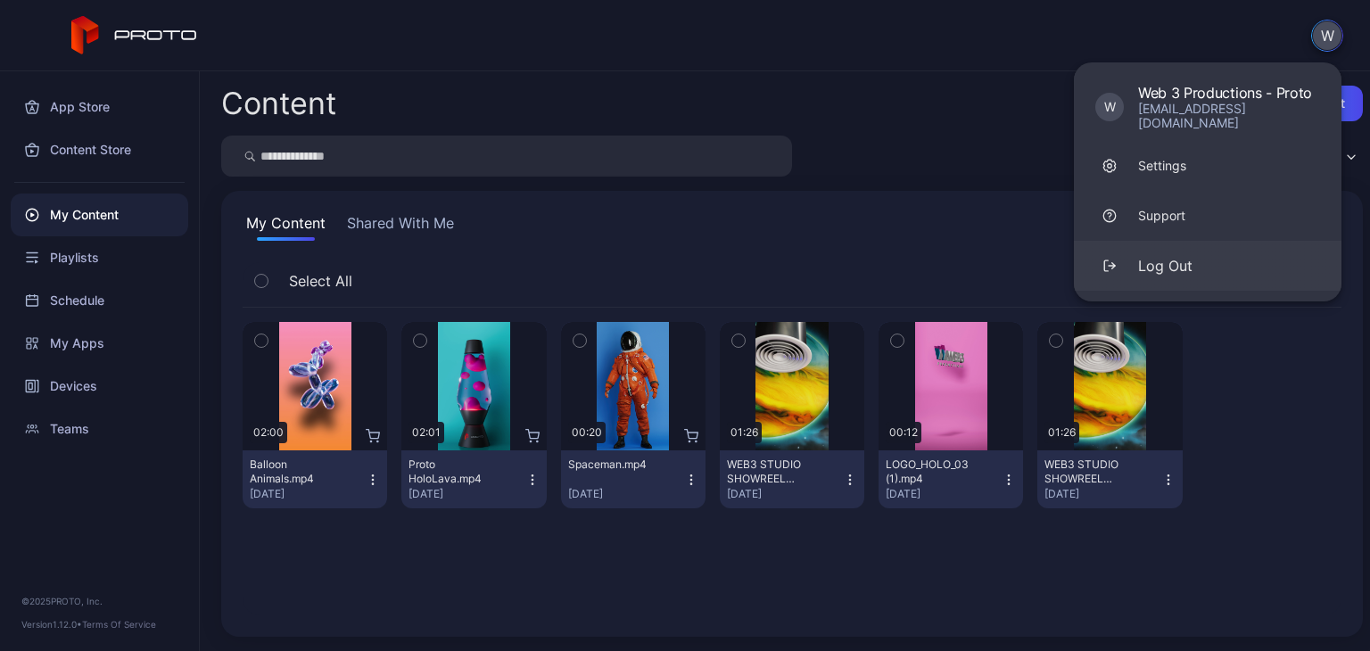
click at [1177, 255] on div "Log Out" at bounding box center [1165, 265] width 54 height 21
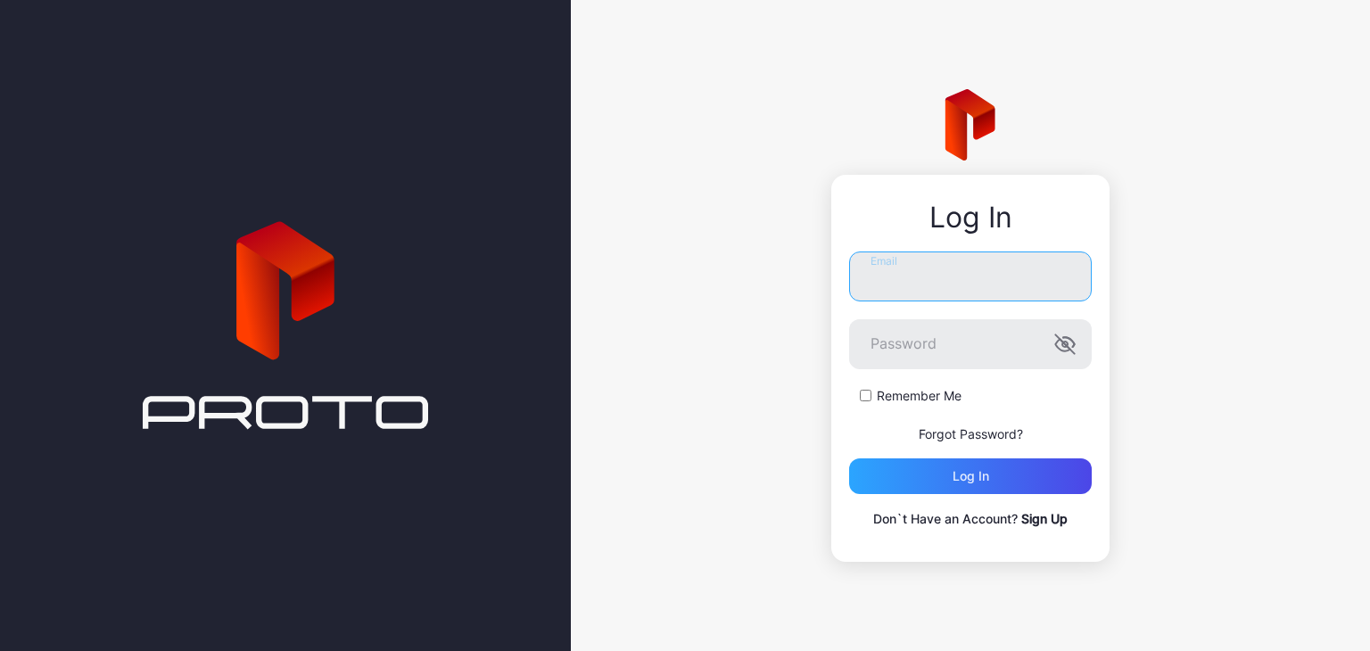
type input "**********"
